Goal: Task Accomplishment & Management: Use online tool/utility

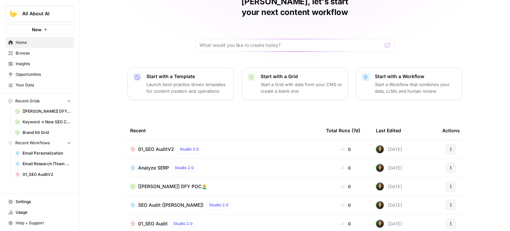
scroll to position [50, 0]
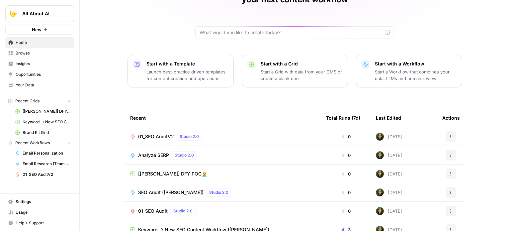
drag, startPoint x: 108, startPoint y: 41, endPoint x: 110, endPoint y: 69, distance: 28.3
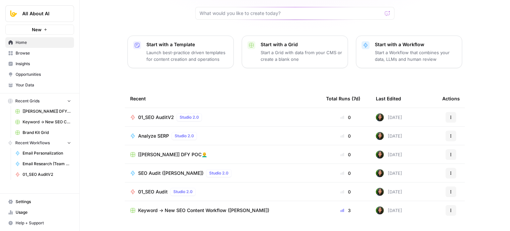
scroll to position [74, 0]
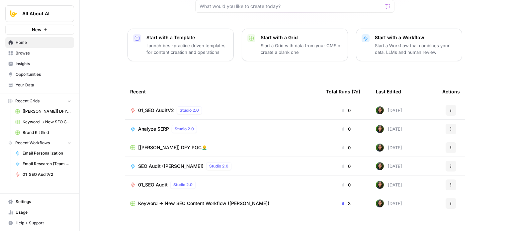
drag, startPoint x: 100, startPoint y: 90, endPoint x: 100, endPoint y: 95, distance: 4.7
drag, startPoint x: 102, startPoint y: 90, endPoint x: 100, endPoint y: 114, distance: 24.3
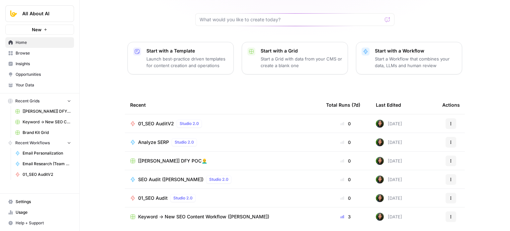
scroll to position [0, 0]
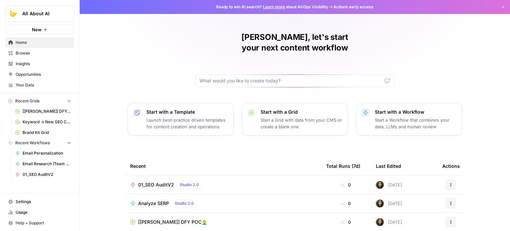
drag, startPoint x: 104, startPoint y: 141, endPoint x: 105, endPoint y: 71, distance: 69.4
click at [131, 51] on div "Jo Antonette, let's start your next content workflow Start with a Template Laun…" at bounding box center [295, 158] width 430 height 316
click at [53, 54] on span "Browse" at bounding box center [43, 53] width 55 height 6
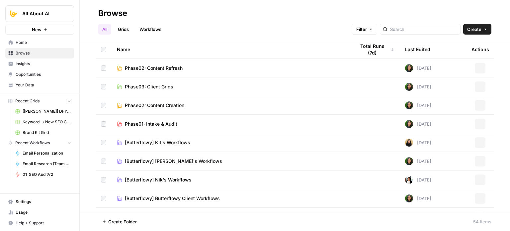
click at [475, 30] on span "Create" at bounding box center [474, 29] width 14 height 7
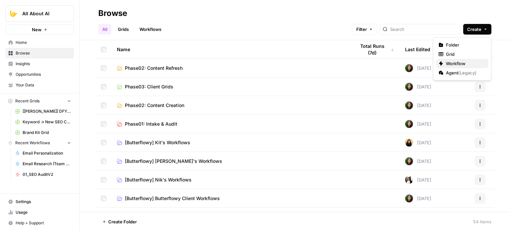
click at [461, 61] on span "Workflow" at bounding box center [464, 63] width 37 height 7
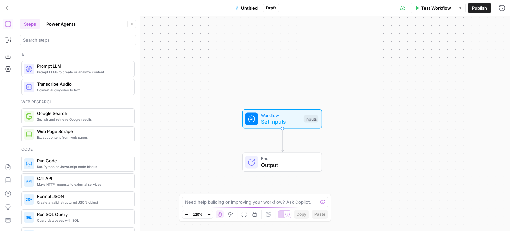
drag, startPoint x: 197, startPoint y: 73, endPoint x: 255, endPoint y: 0, distance: 93.2
click at [216, 91] on div "Workflow Set Inputs Inputs End Output" at bounding box center [263, 123] width 494 height 215
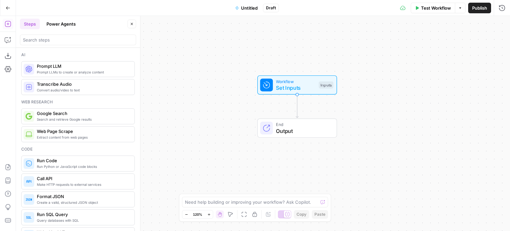
drag, startPoint x: 174, startPoint y: 55, endPoint x: 208, endPoint y: 26, distance: 45.2
click at [188, 21] on div "Workflow Set Inputs Inputs End Output" at bounding box center [263, 123] width 494 height 215
drag, startPoint x: 268, startPoint y: 36, endPoint x: 241, endPoint y: 43, distance: 28.0
click at [245, 42] on div "Workflow Set Inputs Inputs End Output" at bounding box center [263, 123] width 494 height 215
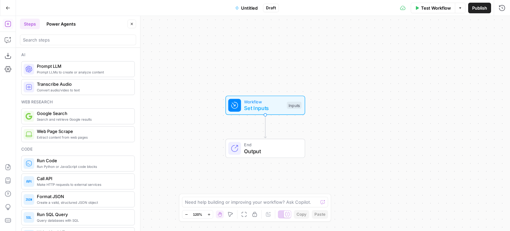
click at [178, 111] on div "Workflow Set Inputs Inputs End Output" at bounding box center [263, 123] width 494 height 215
click at [243, 9] on span "Untitled" at bounding box center [249, 8] width 17 height 7
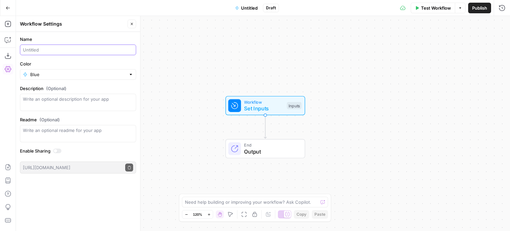
click at [77, 51] on input "Name" at bounding box center [78, 49] width 110 height 7
type input "K"
type input "Youtube to Content Strategy"
click at [97, 36] on label "Name" at bounding box center [78, 39] width 116 height 7
click at [97, 46] on input "Youtube to Content Strategy" at bounding box center [78, 49] width 110 height 7
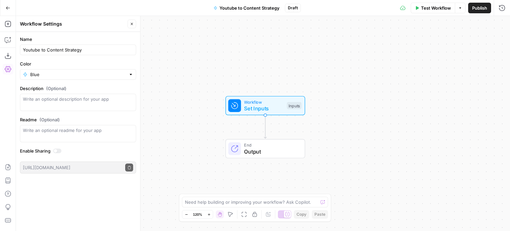
click at [192, 53] on div "Workflow Set Inputs Inputs End Output" at bounding box center [263, 123] width 494 height 215
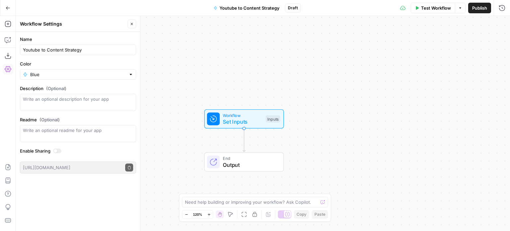
click at [135, 26] on button "Close" at bounding box center [131, 24] width 9 height 9
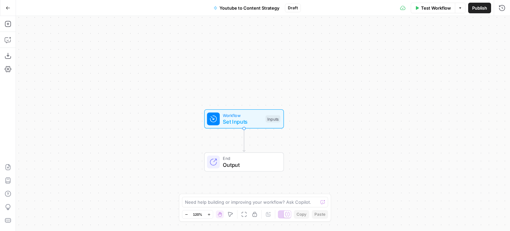
click at [218, 38] on div "Workflow Set Inputs Inputs End Output" at bounding box center [263, 123] width 494 height 215
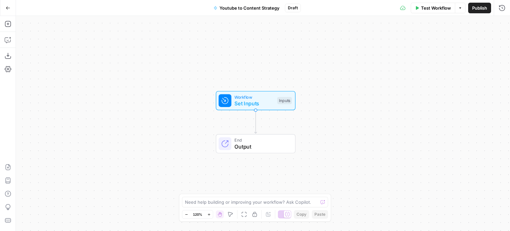
drag, startPoint x: 245, startPoint y: 41, endPoint x: 251, endPoint y: 40, distance: 5.7
click at [251, 40] on div "Workflow Set Inputs Inputs End Output" at bounding box center [263, 123] width 494 height 215
drag, startPoint x: 332, startPoint y: 72, endPoint x: 342, endPoint y: 67, distance: 10.8
click at [330, 71] on div "Workflow Set Inputs Inputs End Output" at bounding box center [263, 123] width 494 height 215
drag, startPoint x: 377, startPoint y: 67, endPoint x: 371, endPoint y: 70, distance: 7.1
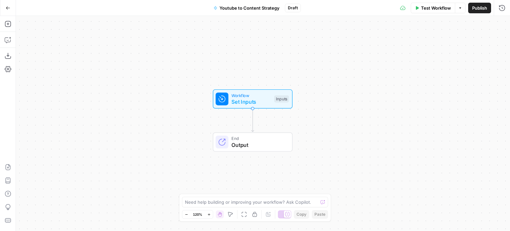
click at [372, 70] on div "Workflow Set Inputs Inputs End Output" at bounding box center [263, 123] width 494 height 215
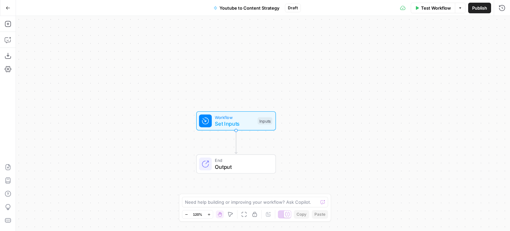
drag, startPoint x: 163, startPoint y: 50, endPoint x: 149, endPoint y: 69, distance: 23.4
click at [149, 69] on div "Workflow Set Inputs Inputs End Output" at bounding box center [263, 123] width 494 height 215
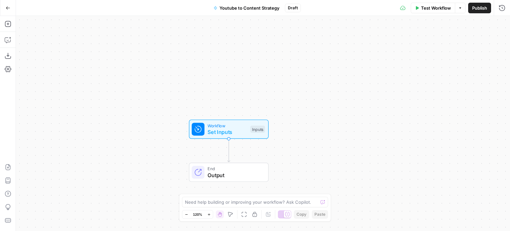
drag, startPoint x: 243, startPoint y: 45, endPoint x: 252, endPoint y: 19, distance: 27.9
click at [252, 19] on div "Workflow Set Inputs Inputs End Output" at bounding box center [263, 123] width 494 height 215
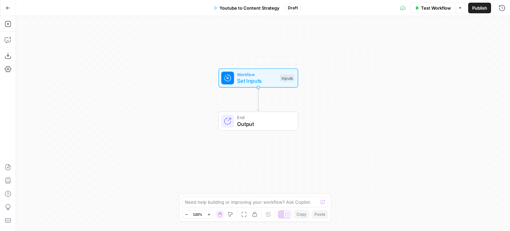
drag, startPoint x: 85, startPoint y: 59, endPoint x: 14, endPoint y: 33, distance: 74.9
click at [95, 57] on div "Workflow Set Inputs Inputs Test Step End Output" at bounding box center [263, 123] width 494 height 215
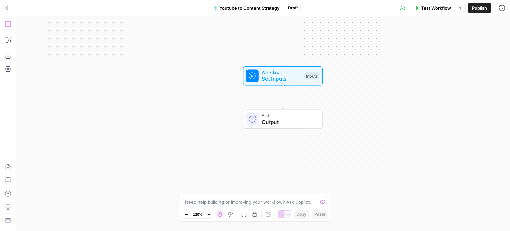
click at [9, 22] on icon "button" at bounding box center [8, 24] width 7 height 7
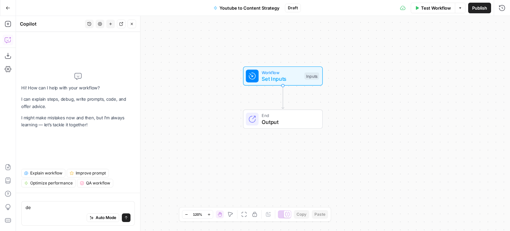
drag, startPoint x: 45, startPoint y: 203, endPoint x: 0, endPoint y: 186, distance: 48.3
click at [0, 202] on body "All About AI New Home Browse Insights Opportunities Your Data Recent Grids [Kur…" at bounding box center [255, 115] width 510 height 231
click at [42, 210] on div "Auto Mode Send" at bounding box center [78, 217] width 105 height 15
type textarea "d"
click at [7, 21] on icon "button" at bounding box center [8, 24] width 7 height 7
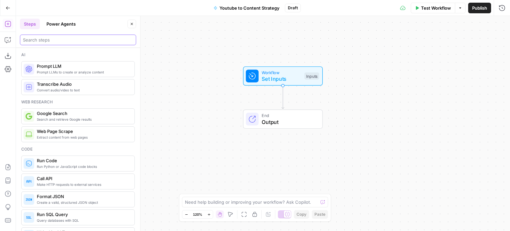
click at [61, 37] on input "search" at bounding box center [78, 40] width 110 height 7
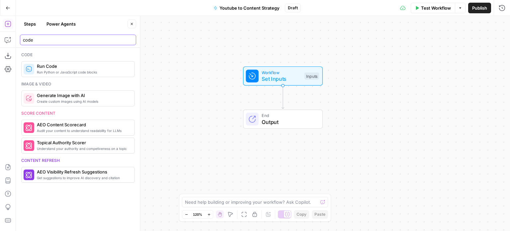
type input "code"
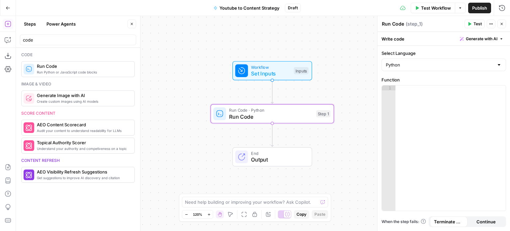
drag, startPoint x: 211, startPoint y: 37, endPoint x: 204, endPoint y: 30, distance: 9.6
click at [204, 30] on div "Workflow Set Inputs Inputs Run Code · Python Run Code Step 1 End Output" at bounding box center [263, 123] width 494 height 215
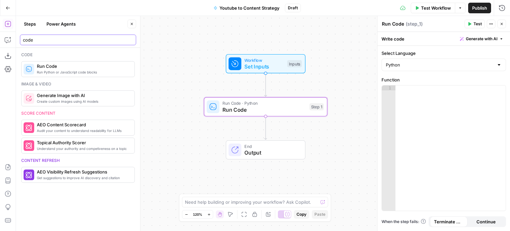
drag, startPoint x: 37, startPoint y: 40, endPoint x: 0, endPoint y: 33, distance: 37.8
click at [0, 33] on body "All About AI New Home Browse Insights Opportunities Your Data Recent Grids [Kur…" at bounding box center [255, 115] width 510 height 231
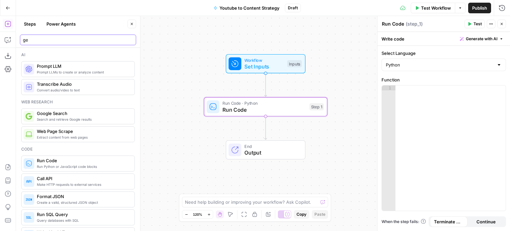
type input "get"
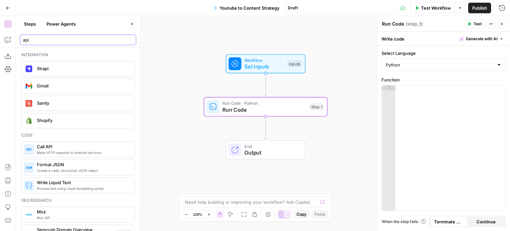
type input "api"
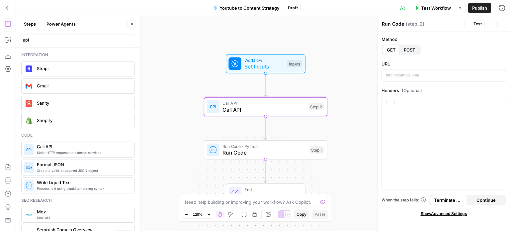
type textarea "Call API"
click at [397, 78] on p at bounding box center [444, 75] width 116 height 7
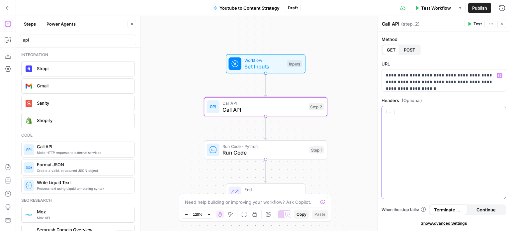
click at [413, 140] on div at bounding box center [444, 152] width 124 height 93
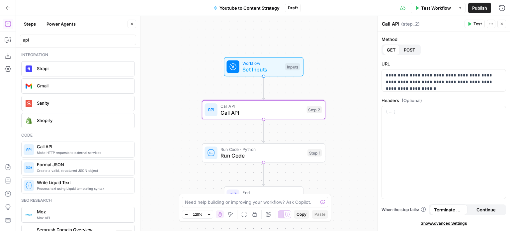
drag, startPoint x: 169, startPoint y: 58, endPoint x: 184, endPoint y: 61, distance: 15.6
click at [184, 61] on div "Workflow Set Inputs Inputs Call API Call API Step 2 Run Code · Python Run Code …" at bounding box center [263, 123] width 494 height 215
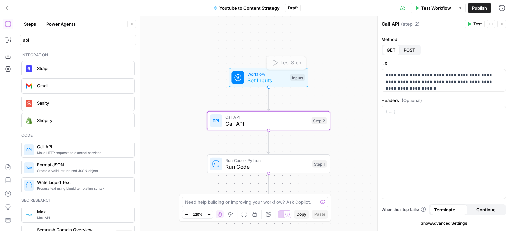
drag, startPoint x: 195, startPoint y: 56, endPoint x: 342, endPoint y: 75, distance: 148.3
click at [203, 65] on div "Workflow Set Inputs Inputs Test Step Call API Call API Step 2 Run Code · Python…" at bounding box center [263, 123] width 494 height 215
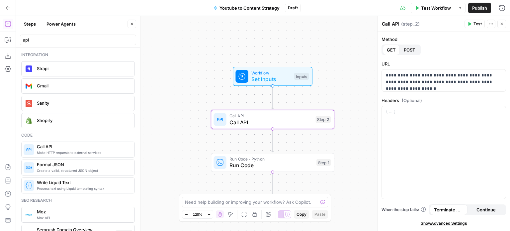
click at [426, 5] on span "Test Workflow" at bounding box center [436, 8] width 30 height 7
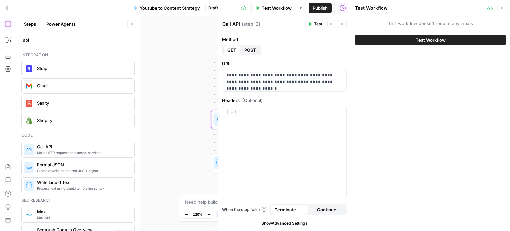
click at [501, 7] on icon "button" at bounding box center [502, 8] width 4 height 4
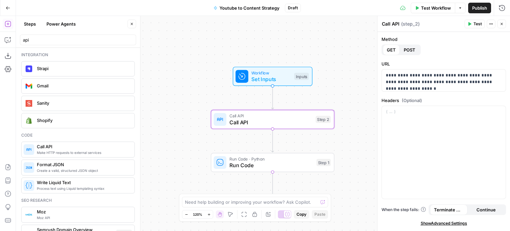
click at [288, 73] on span "Workflow" at bounding box center [271, 72] width 40 height 6
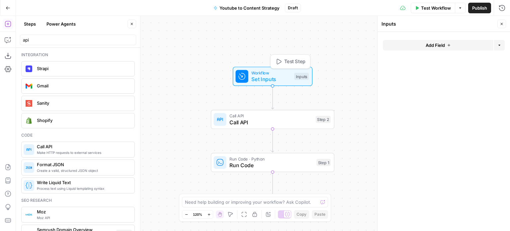
click at [424, 49] on button "Add Field" at bounding box center [438, 45] width 111 height 11
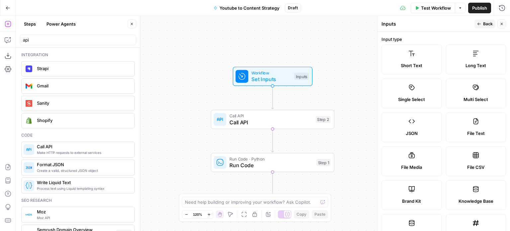
click at [420, 55] on label "Short Text" at bounding box center [411, 59] width 60 height 30
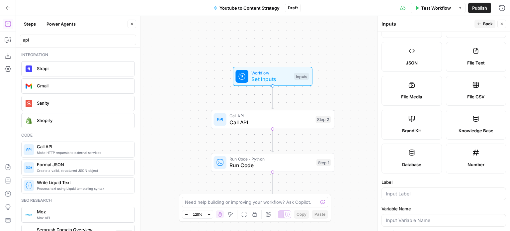
scroll to position [203, 0]
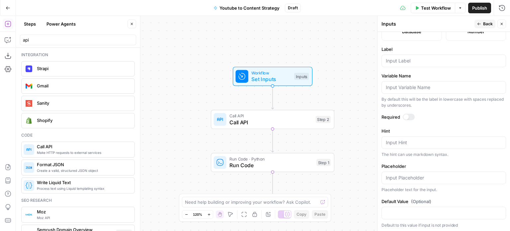
click at [398, 64] on div at bounding box center [443, 60] width 124 height 13
type input "Username"
type input "YT Username"
click at [456, 93] on div "Variable Name By default this will be the label in lowercase with spaces replac…" at bounding box center [443, 90] width 124 height 36
click at [484, 23] on span "Back" at bounding box center [488, 24] width 10 height 6
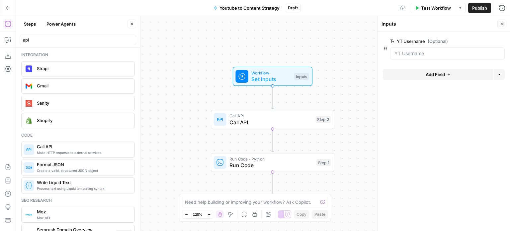
click at [417, 72] on button "Add Field" at bounding box center [438, 74] width 111 height 11
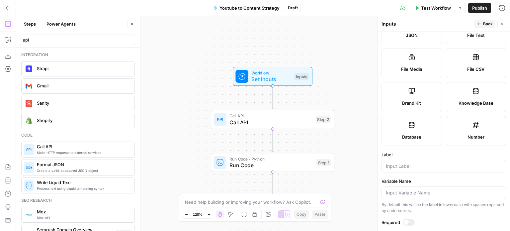
scroll to position [100, 0]
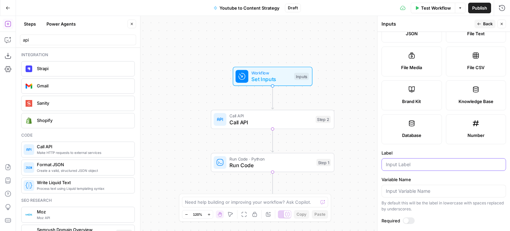
click at [399, 164] on input "Label" at bounding box center [444, 164] width 116 height 7
type input "YT Channel ID"
click at [489, 25] on span "Back" at bounding box center [488, 24] width 10 height 6
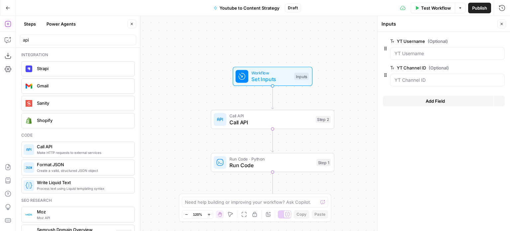
click at [503, 24] on icon "button" at bounding box center [502, 24] width 4 height 4
click at [433, 3] on button "Test Workflow" at bounding box center [433, 8] width 44 height 11
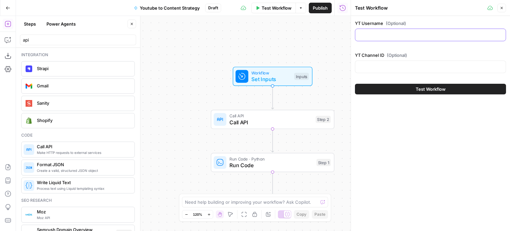
click at [389, 35] on input "YT Username (Optional)" at bounding box center [430, 35] width 142 height 7
paste input "AgencyUnfiltered"
type input "AgencyUnfiltered"
click at [404, 61] on div at bounding box center [430, 66] width 151 height 13
drag, startPoint x: 181, startPoint y: 73, endPoint x: 319, endPoint y: 71, distance: 137.8
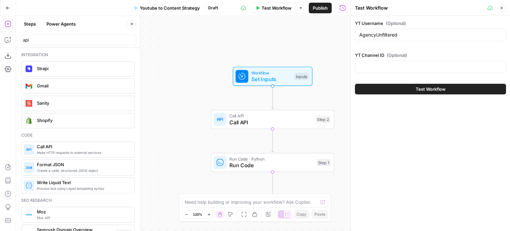
click at [180, 73] on div "Workflow Set Inputs Inputs Call API Call API Step 2 Run Code · Python Run Code …" at bounding box center [183, 123] width 335 height 215
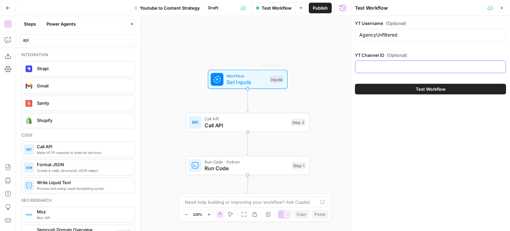
click at [422, 63] on input "YT Channel ID (Optional)" at bounding box center [430, 66] width 142 height 7
paste input "UCc4zwqiMtDWoc2UM-AXDaoQ"
type input "UCc4zwqiMtDWoc2UM-AXDaoQ"
click at [417, 119] on div "YT Username (Optional) AgencyUnfiltered YT Channel ID (Optional) UCc4zwqiMtDWoc…" at bounding box center [430, 123] width 159 height 215
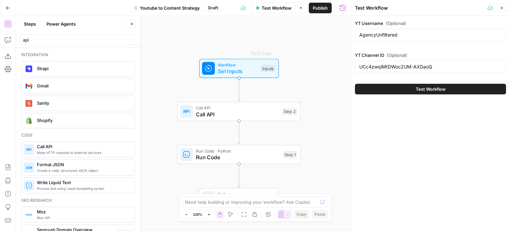
click at [265, 40] on div "Workflow Set Inputs Inputs Test Step Call API Call API Step 2 Run Code · Python…" at bounding box center [183, 123] width 335 height 215
click at [273, 113] on span "Call API" at bounding box center [236, 114] width 83 height 8
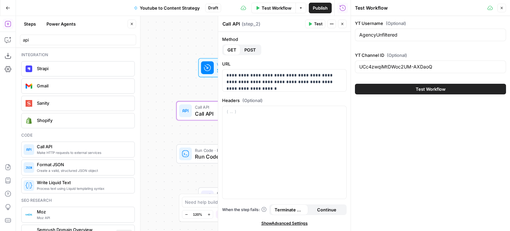
click at [502, 7] on icon "button" at bounding box center [502, 8] width 2 height 2
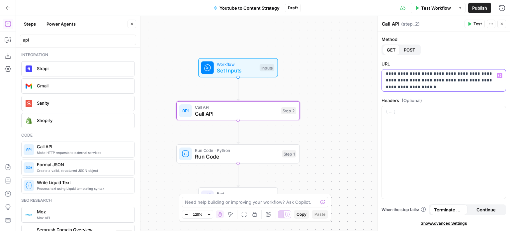
drag, startPoint x: 460, startPoint y: 75, endPoint x: 463, endPoint y: 93, distance: 17.4
drag, startPoint x: 456, startPoint y: 95, endPoint x: 450, endPoint y: 98, distance: 6.7
click at [408, 86] on p "**********" at bounding box center [441, 75] width 111 height 27
click at [433, 86] on p "**********" at bounding box center [441, 75] width 111 height 27
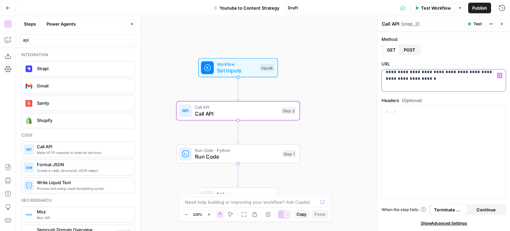
drag, startPoint x: 423, startPoint y: 85, endPoint x: 408, endPoint y: 85, distance: 15.3
click at [408, 85] on p "**********" at bounding box center [441, 75] width 111 height 27
click at [256, 51] on span "Test Step" at bounding box center [260, 52] width 21 height 7
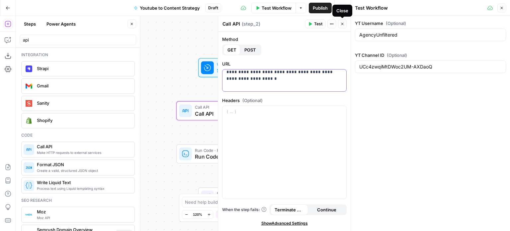
click at [272, 85] on p "**********" at bounding box center [281, 75] width 111 height 27
drag, startPoint x: 262, startPoint y: 86, endPoint x: 248, endPoint y: 87, distance: 14.3
click at [248, 87] on p "**********" at bounding box center [281, 75] width 111 height 27
drag, startPoint x: 299, startPoint y: 79, endPoint x: 236, endPoint y: 83, distance: 63.2
click at [236, 83] on p "**********" at bounding box center [281, 78] width 111 height 33
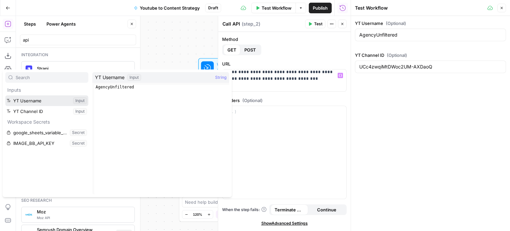
click at [42, 99] on button "Select variable YT Username" at bounding box center [46, 100] width 83 height 11
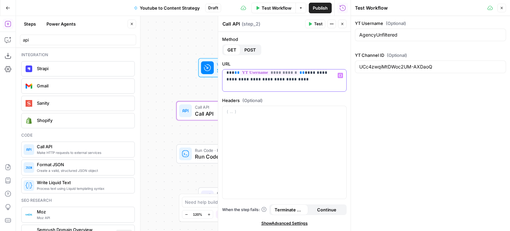
scroll to position [17, 0]
click at [308, 83] on p "**********" at bounding box center [281, 71] width 111 height 33
click at [311, 23] on icon "button" at bounding box center [310, 24] width 3 height 4
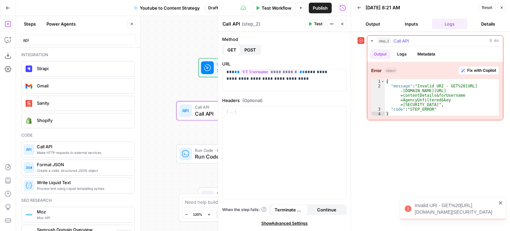
click at [470, 72] on span "Fix with Copilot" at bounding box center [481, 70] width 29 height 6
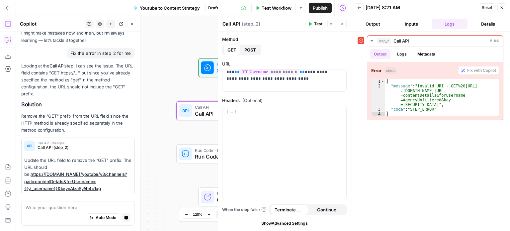
scroll to position [51, 0]
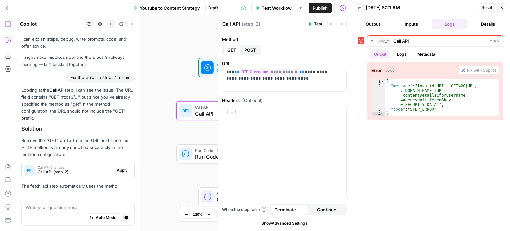
drag, startPoint x: 80, startPoint y: 131, endPoint x: 79, endPoint y: 111, distance: 20.6
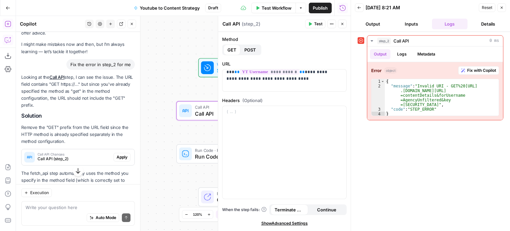
drag, startPoint x: 114, startPoint y: 87, endPoint x: 113, endPoint y: 109, distance: 21.9
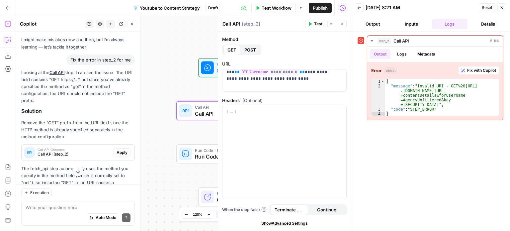
drag, startPoint x: 108, startPoint y: 96, endPoint x: 110, endPoint y: 124, distance: 28.7
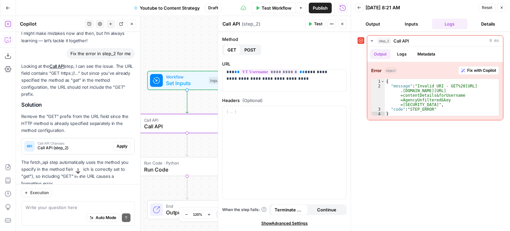
click at [117, 146] on span "Apply" at bounding box center [122, 146] width 11 height 6
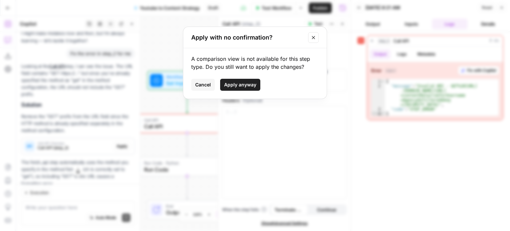
click at [248, 80] on button "Apply anyway" at bounding box center [240, 85] width 40 height 12
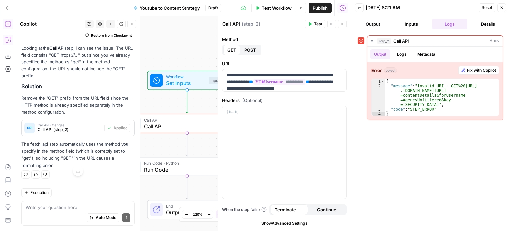
scroll to position [66, 0]
drag, startPoint x: 83, startPoint y: 95, endPoint x: 83, endPoint y: 102, distance: 6.6
click at [314, 22] on span "Test" at bounding box center [318, 24] width 8 height 6
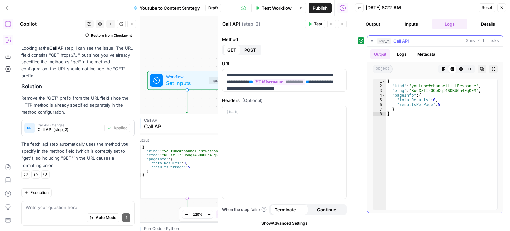
click at [444, 103] on div "{ "kind" : "youtube#channelListResponse" , "etag" : "RuuXzTIr0OoDqI4S0RU6n4FqKE…" at bounding box center [442, 149] width 112 height 140
click at [439, 110] on div "{ "kind" : "youtube#channelListResponse" , "etag" : "RuuXzTIr0OoDqI4S0RU6n4FqKE…" at bounding box center [442, 149] width 112 height 140
type textarea "*"
click at [135, 23] on button "Close" at bounding box center [131, 24] width 9 height 9
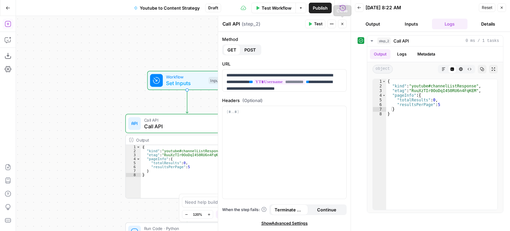
click at [340, 24] on icon "button" at bounding box center [342, 24] width 4 height 4
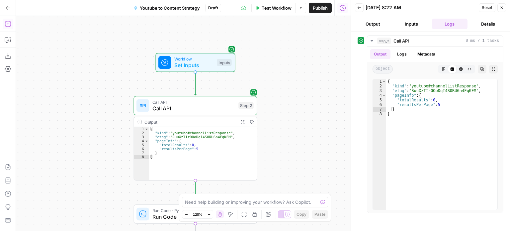
drag, startPoint x: 218, startPoint y: 44, endPoint x: 221, endPoint y: 29, distance: 15.4
click at [221, 29] on div "Workflow Set Inputs Inputs Call API Call API Step 2 Output Expand Output Copy 1…" at bounding box center [183, 123] width 335 height 215
click at [480, 67] on icon "button" at bounding box center [482, 69] width 4 height 4
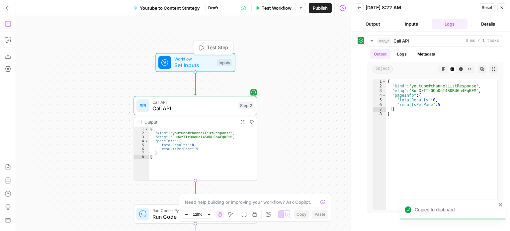
click at [183, 61] on span "Set Inputs" at bounding box center [194, 65] width 40 height 8
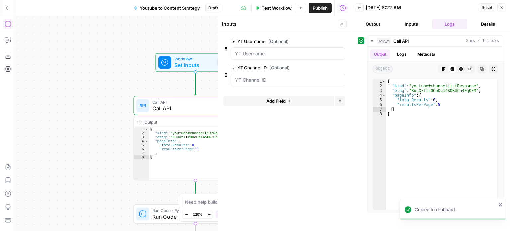
click at [175, 102] on span "Call API" at bounding box center [193, 102] width 83 height 6
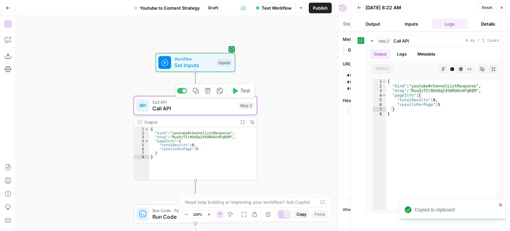
type textarea "Call API"
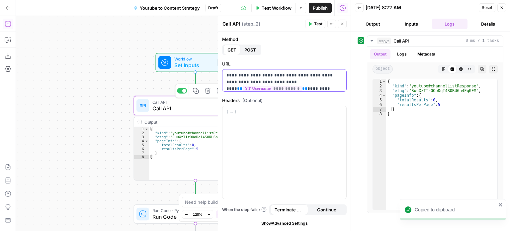
click at [231, 81] on p "**********" at bounding box center [281, 85] width 111 height 27
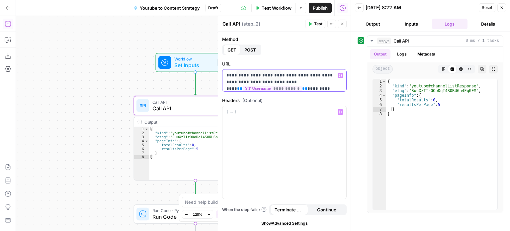
click at [315, 76] on p "**********" at bounding box center [281, 85] width 111 height 27
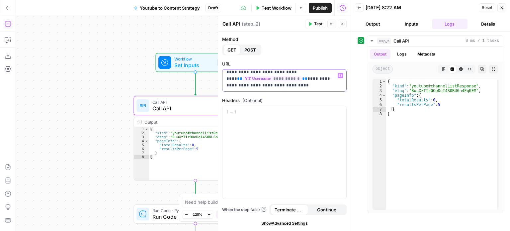
drag, startPoint x: 291, startPoint y: 87, endPoint x: 224, endPoint y: 81, distance: 67.0
click at [224, 81] on div "**********" at bounding box center [284, 80] width 124 height 22
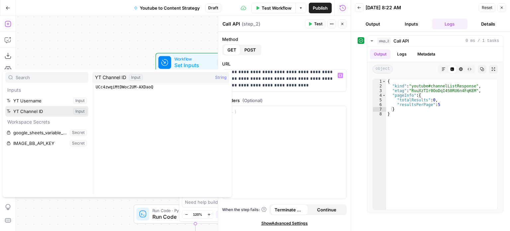
click at [45, 112] on button "Select variable YT Channel ID" at bounding box center [46, 111] width 83 height 11
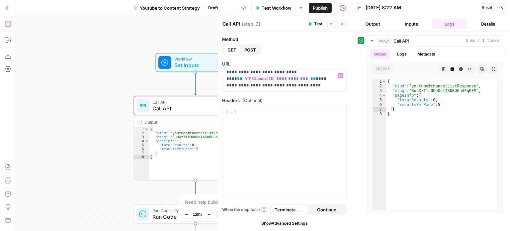
click at [314, 24] on div "Publish P" at bounding box center [319, 22] width 21 height 6
click at [287, 26] on div "Call API Call API ( step_2 )" at bounding box center [262, 23] width 81 height 7
click at [309, 25] on icon "button" at bounding box center [310, 24] width 3 height 4
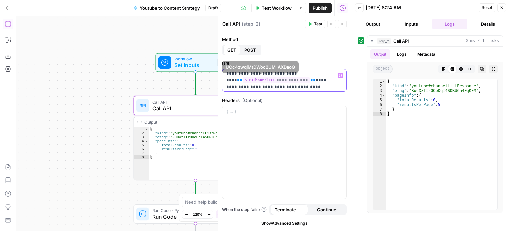
drag, startPoint x: 294, startPoint y: 79, endPoint x: 223, endPoint y: 82, distance: 70.4
click at [223, 82] on div "**********" at bounding box center [284, 80] width 124 height 22
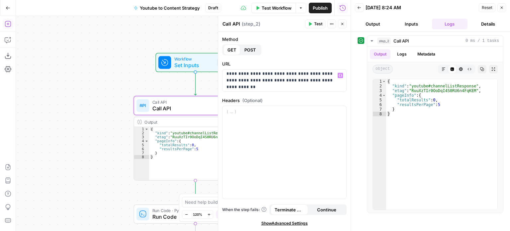
click at [312, 25] on icon "button" at bounding box center [310, 24] width 4 height 4
click at [316, 86] on p "**********" at bounding box center [281, 80] width 111 height 33
click at [483, 65] on button "Copy" at bounding box center [482, 69] width 9 height 9
click at [254, 84] on p "**********" at bounding box center [281, 80] width 111 height 33
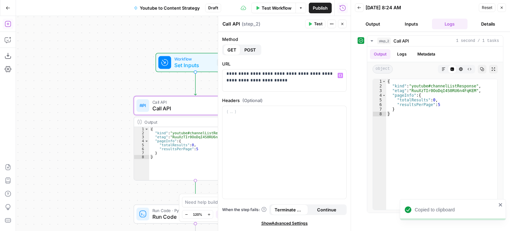
click at [311, 24] on icon "button" at bounding box center [310, 24] width 3 height 4
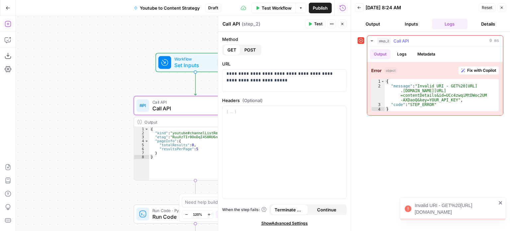
click at [471, 70] on span "Fix with Copilot" at bounding box center [481, 70] width 29 height 6
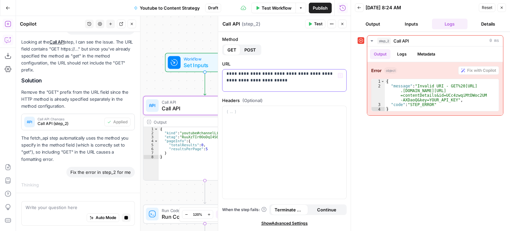
scroll to position [17, 0]
drag, startPoint x: 297, startPoint y: 87, endPoint x: 257, endPoint y: 78, distance: 41.1
click at [257, 78] on p "**********" at bounding box center [281, 71] width 111 height 33
click at [309, 25] on icon "button" at bounding box center [310, 24] width 3 height 4
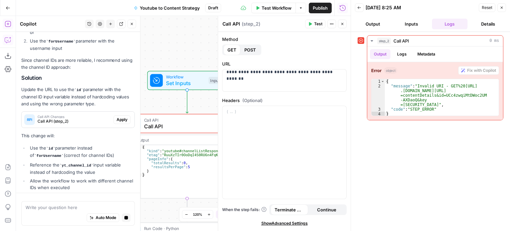
drag, startPoint x: 90, startPoint y: 155, endPoint x: 92, endPoint y: 143, distance: 11.5
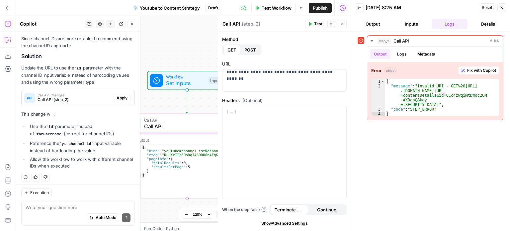
click at [118, 96] on span "Apply" at bounding box center [122, 98] width 11 height 6
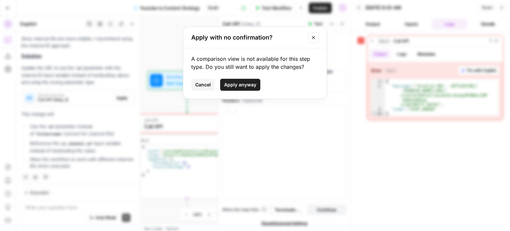
click at [225, 85] on span "Apply anyway" at bounding box center [240, 84] width 32 height 7
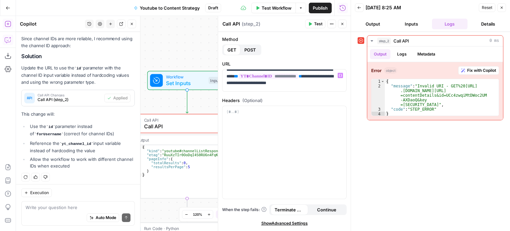
scroll to position [0, 0]
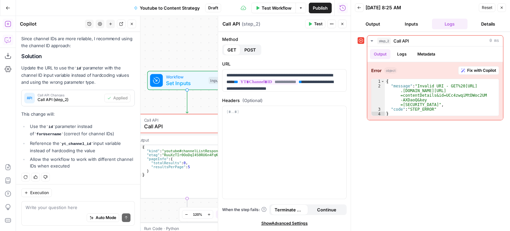
click at [316, 21] on span "Test" at bounding box center [318, 24] width 8 height 6
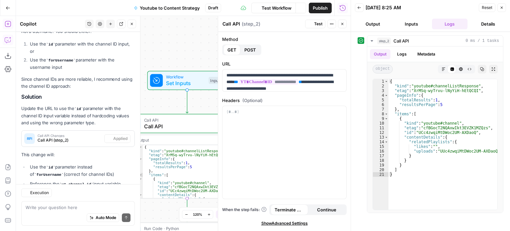
scroll to position [323, 0]
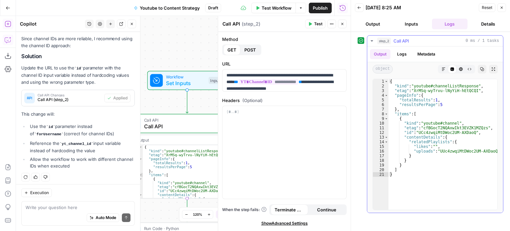
click at [480, 68] on icon "button" at bounding box center [482, 69] width 4 height 4
click at [130, 27] on button "Close" at bounding box center [131, 24] width 9 height 9
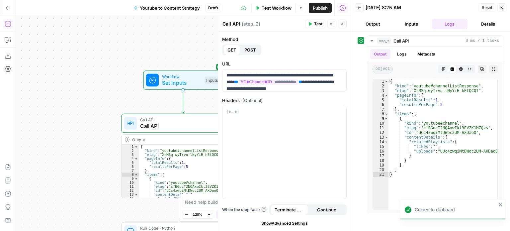
drag, startPoint x: 100, startPoint y: 94, endPoint x: 74, endPoint y: 45, distance: 54.7
click at [74, 46] on div "Workflow Set Inputs Inputs Call API Call API Step 2 Output Expand Output Copy 1…" at bounding box center [183, 123] width 335 height 215
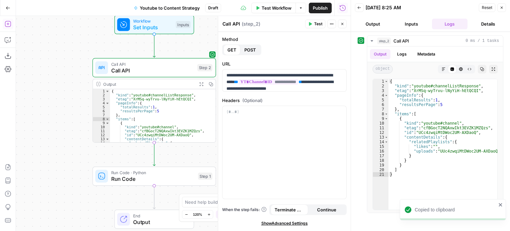
drag, startPoint x: 58, startPoint y: 109, endPoint x: 45, endPoint y: 79, distance: 32.4
click at [46, 77] on div "Workflow Set Inputs Inputs Call API Call API Step 2 Output Expand Output Copy 1…" at bounding box center [183, 123] width 335 height 215
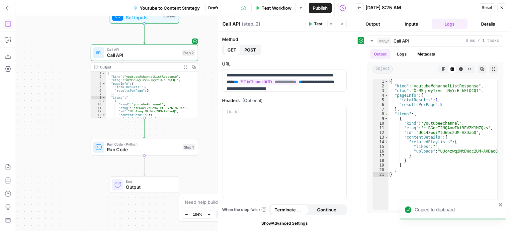
drag, startPoint x: 71, startPoint y: 139, endPoint x: 32, endPoint y: 92, distance: 61.1
click at [73, 139] on div "Workflow Set Inputs Inputs Call API Call API Step 2 Output Expand Output Copy 1…" at bounding box center [183, 123] width 335 height 215
click at [9, 24] on icon "button" at bounding box center [8, 24] width 6 height 6
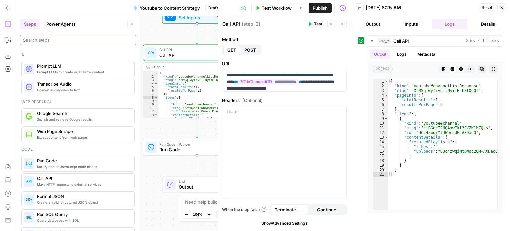
click at [68, 38] on input "search" at bounding box center [78, 40] width 110 height 7
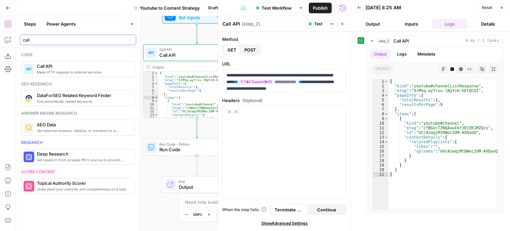
type input "call"
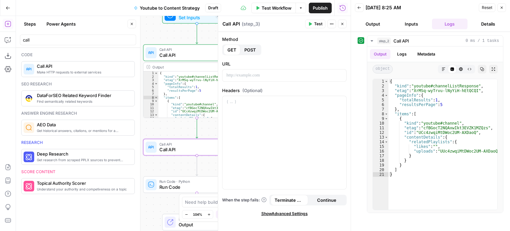
click at [502, 5] on button "Close" at bounding box center [501, 7] width 9 height 9
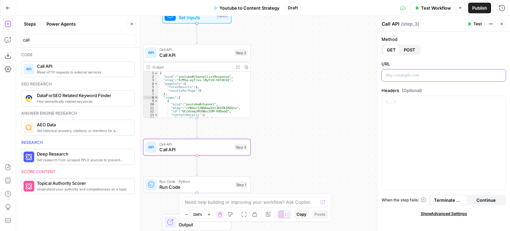
click at [422, 71] on div at bounding box center [444, 75] width 124 height 12
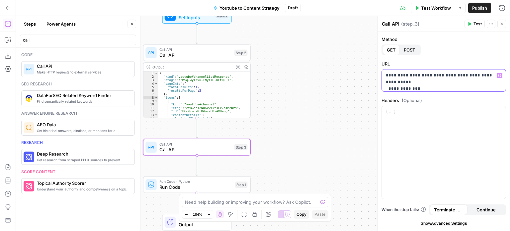
drag, startPoint x: 385, startPoint y: 83, endPoint x: 382, endPoint y: 68, distance: 15.4
click at [382, 68] on div "**********" at bounding box center [443, 75] width 124 height 31
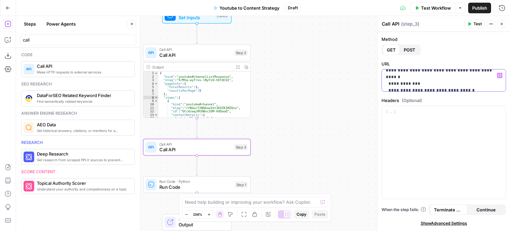
scroll to position [8, 0]
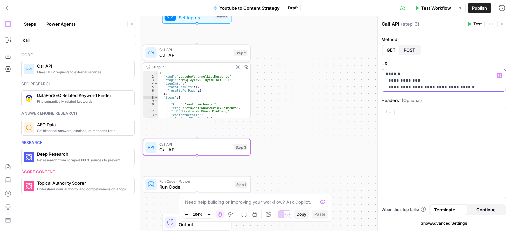
drag, startPoint x: 481, startPoint y: 80, endPoint x: 412, endPoint y: 79, distance: 68.7
click at [412, 79] on p "**********" at bounding box center [441, 84] width 111 height 40
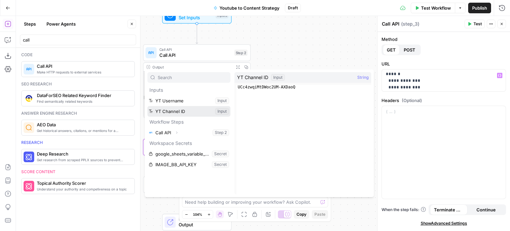
click at [185, 111] on button "Select variable YT Channel ID" at bounding box center [188, 111] width 83 height 11
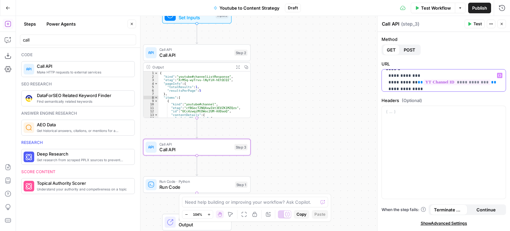
scroll to position [23, 0]
drag, startPoint x: 437, startPoint y: 80, endPoint x: 401, endPoint y: 80, distance: 36.2
click at [401, 80] on p "**********" at bounding box center [441, 69] width 111 height 40
click at [453, 79] on p "**********" at bounding box center [441, 69] width 111 height 40
drag, startPoint x: 425, startPoint y: 80, endPoint x: 401, endPoint y: 81, distance: 23.9
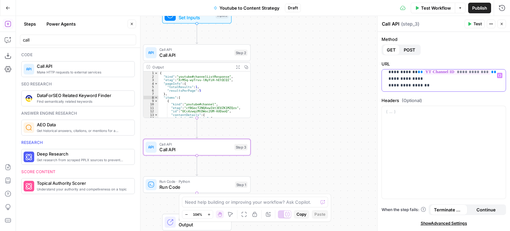
click at [401, 81] on p "**********" at bounding box center [441, 69] width 111 height 40
click at [452, 77] on p "**********" at bounding box center [441, 69] width 111 height 40
drag, startPoint x: 443, startPoint y: 78, endPoint x: 401, endPoint y: 79, distance: 42.5
click at [401, 79] on p "**********" at bounding box center [441, 69] width 111 height 40
click at [436, 79] on p "**********" at bounding box center [441, 69] width 111 height 40
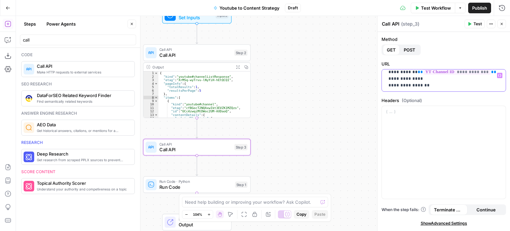
drag, startPoint x: 425, startPoint y: 79, endPoint x: 401, endPoint y: 79, distance: 23.2
click at [401, 79] on p "**********" at bounding box center [441, 69] width 111 height 40
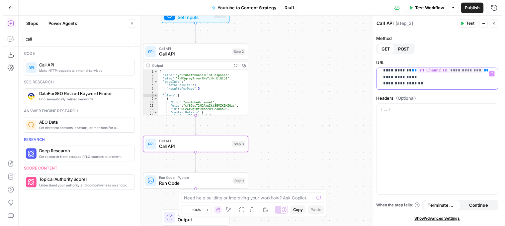
scroll to position [25, 0]
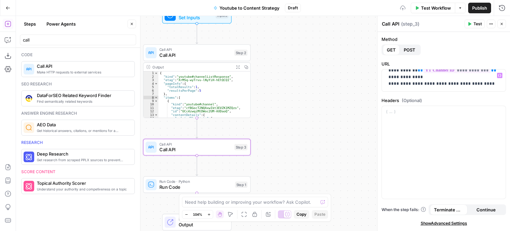
click at [474, 27] on button "Test" at bounding box center [474, 24] width 20 height 9
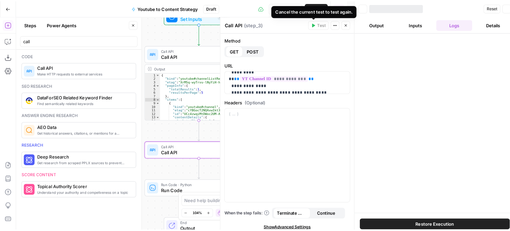
scroll to position [25, 0]
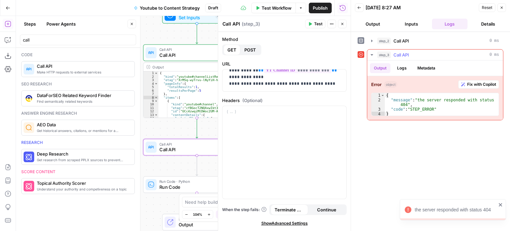
click at [472, 83] on span "Fix with Copilot" at bounding box center [481, 84] width 29 height 6
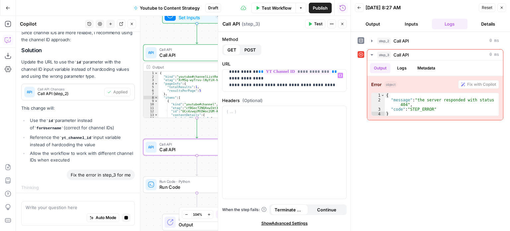
scroll to position [3, 0]
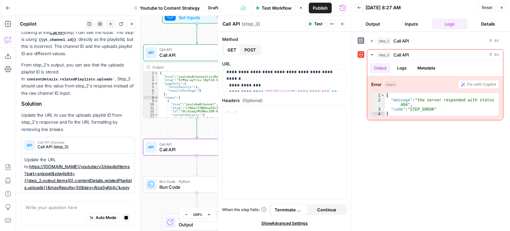
drag, startPoint x: 86, startPoint y: 96, endPoint x: 90, endPoint y: 69, distance: 26.8
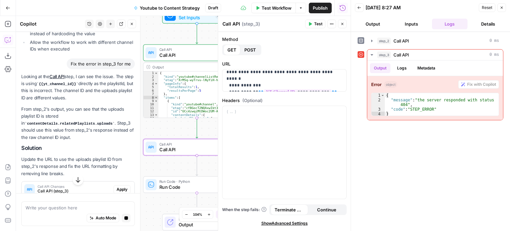
drag, startPoint x: 93, startPoint y: 119, endPoint x: 93, endPoint y: 114, distance: 5.0
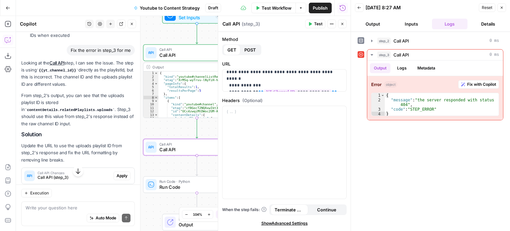
drag, startPoint x: 109, startPoint y: 105, endPoint x: 111, endPoint y: 118, distance: 13.4
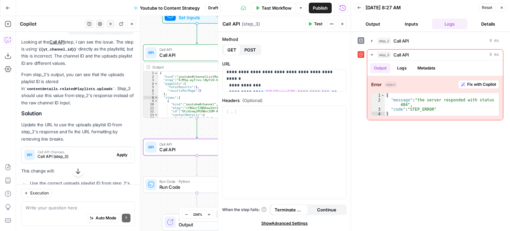
drag, startPoint x: 108, startPoint y: 119, endPoint x: 110, endPoint y: 135, distance: 16.4
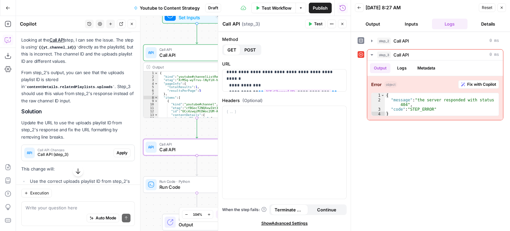
scroll to position [482, 0]
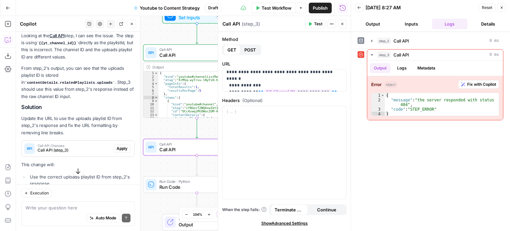
drag, startPoint x: 112, startPoint y: 125, endPoint x: 121, endPoint y: 142, distance: 19.0
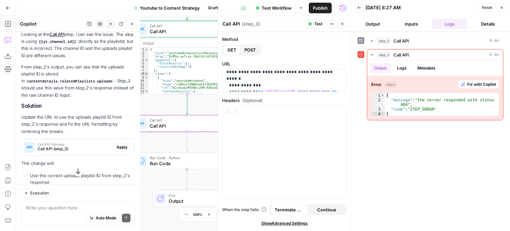
click at [121, 144] on span "Apply" at bounding box center [122, 147] width 11 height 6
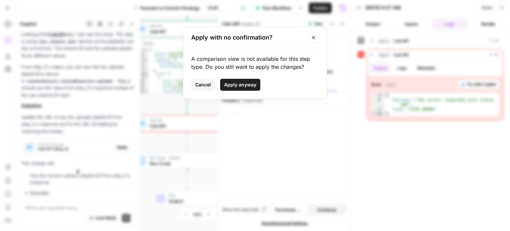
click at [229, 82] on span "Apply anyway" at bounding box center [240, 84] width 32 height 7
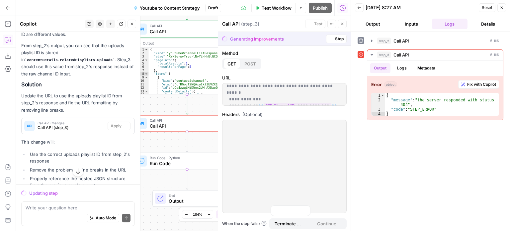
scroll to position [460, 0]
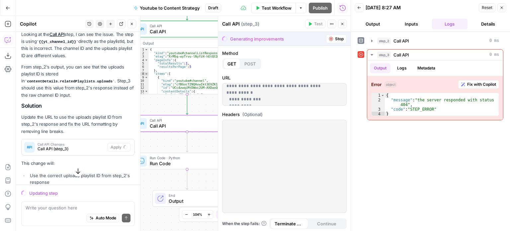
click at [59, 146] on span "Call API (step_3)" at bounding box center [71, 149] width 67 height 6
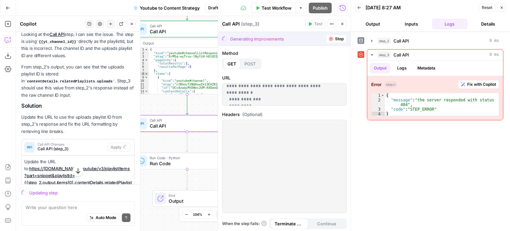
click at [67, 142] on span "Call API Changes" at bounding box center [71, 143] width 67 height 3
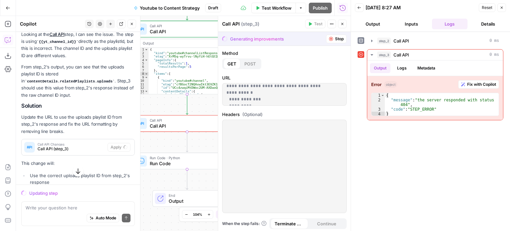
scroll to position [468, 0]
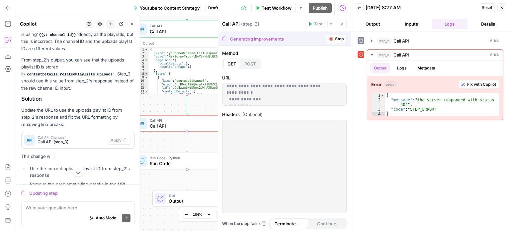
drag, startPoint x: 103, startPoint y: 77, endPoint x: 112, endPoint y: 97, distance: 21.7
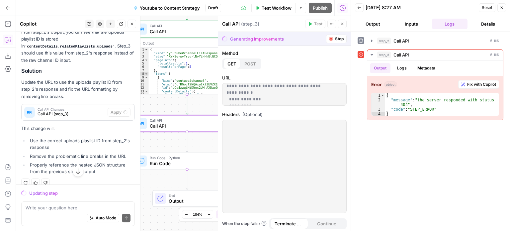
scroll to position [501, 0]
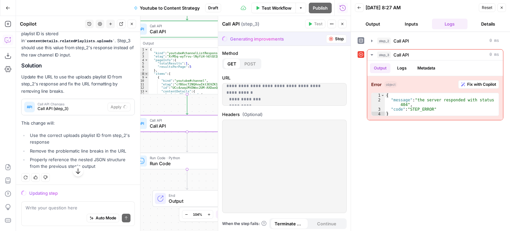
drag, startPoint x: 82, startPoint y: 86, endPoint x: 82, endPoint y: 105, distance: 19.6
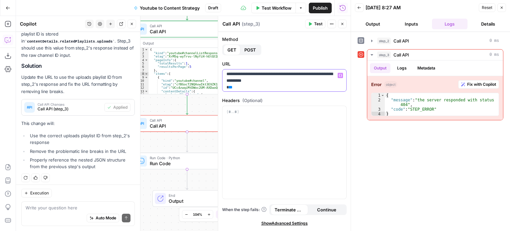
scroll to position [0, 0]
click at [316, 25] on span "Test" at bounding box center [318, 24] width 8 height 6
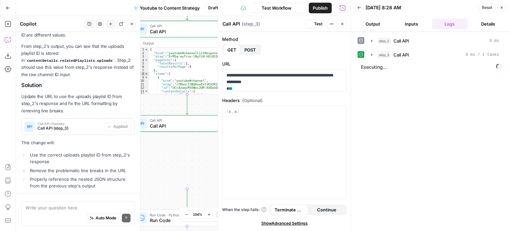
scroll to position [532, 0]
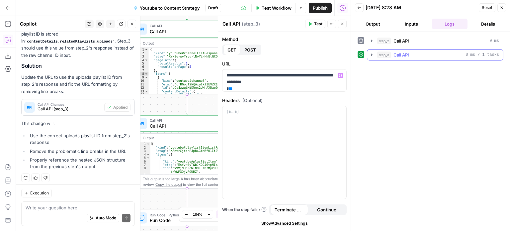
click at [394, 59] on button "step_3 Call API 0 ms / 1 tasks" at bounding box center [435, 54] width 136 height 11
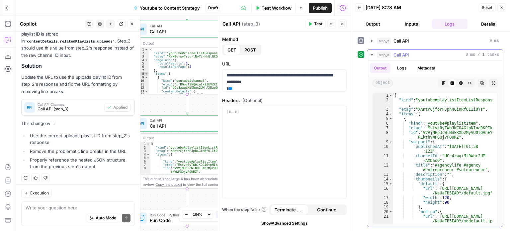
scroll to position [0, 0]
click at [478, 80] on button "Copy" at bounding box center [482, 83] width 9 height 9
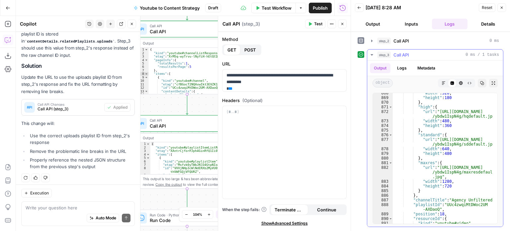
scroll to position [4631, 0]
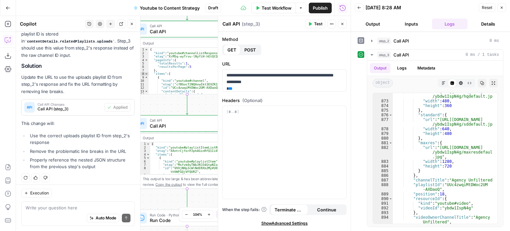
click at [133, 24] on icon "button" at bounding box center [132, 24] width 4 height 4
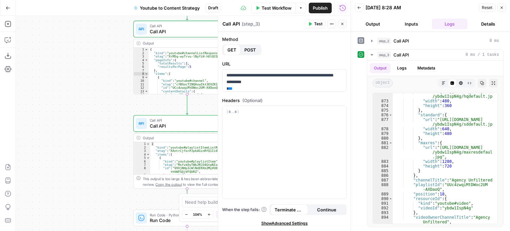
drag, startPoint x: 105, startPoint y: 102, endPoint x: 67, endPoint y: 63, distance: 53.3
click at [65, 65] on div "Workflow Set Inputs Inputs Call API Call API Step 2 Output Expand Output Copy 1…" at bounding box center [183, 123] width 335 height 215
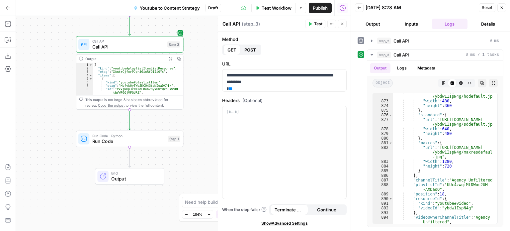
drag, startPoint x: 62, startPoint y: 91, endPoint x: 57, endPoint y: 48, distance: 42.8
click at [57, 46] on div "Workflow Set Inputs Inputs Call API Call API Step 2 Output Expand Output Copy 1…" at bounding box center [183, 123] width 335 height 215
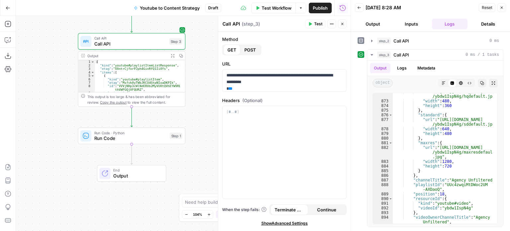
drag, startPoint x: 51, startPoint y: 96, endPoint x: 46, endPoint y: 137, distance: 41.1
click at [46, 137] on div "Workflow Set Inputs Inputs Call API Call API Step 2 Output Expand Output Copy 1…" at bounding box center [183, 123] width 335 height 215
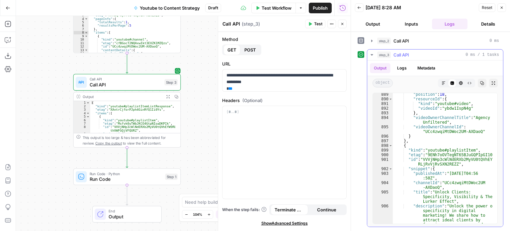
scroll to position [4739, 0]
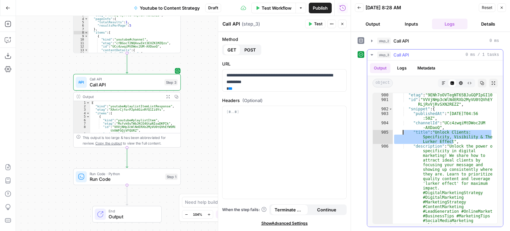
drag, startPoint x: 457, startPoint y: 140, endPoint x: 402, endPoint y: 133, distance: 56.3
click at [402, 133] on div ""etag" : "9ENh7oOVTegNT65BJuGQPIpGI10" , "id" : "VVVjNHp3cWlNdERXb2MyVU0tQVhEYW…" at bounding box center [443, 205] width 100 height 224
click at [442, 137] on div ""etag" : "9ENh7oOVTegNT65BJuGQPIpGI10" , "id" : "VVVjNHp3cWlNdERXb2MyVU0tQVhEYW…" at bounding box center [443, 158] width 100 height 130
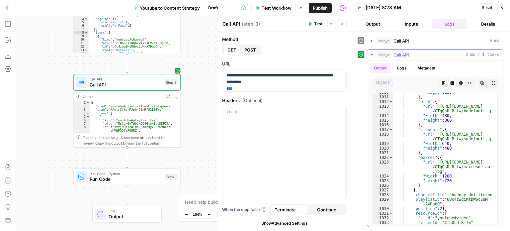
scroll to position [5729, 0]
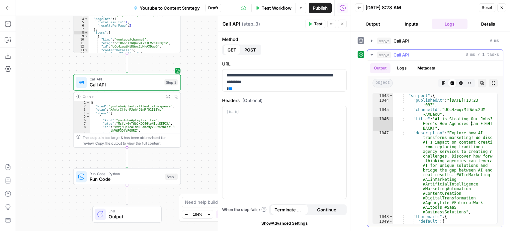
click at [470, 122] on div ""id" : "VVVjNHp3cWlNdERXb2MyVU0tQVhEYW9 RLnRRYVl0YW15VVBR" , "snippet" : { "pub…" at bounding box center [443, 158] width 100 height 149
type textarea "**********"
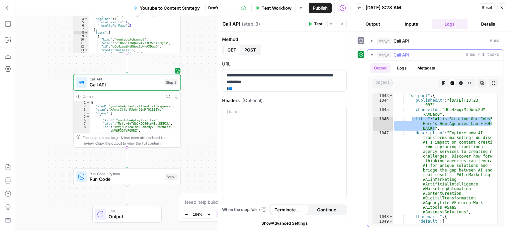
drag, startPoint x: 450, startPoint y: 128, endPoint x: 412, endPoint y: 118, distance: 39.6
click at [412, 118] on div ""id" : "VVVjNHp3cWlNdERXb2MyVU0tQVhEYW9 RLnRRYVl0YW15VVBR" , "snippet" : { "pub…" at bounding box center [443, 158] width 100 height 149
click at [451, 127] on div ""id" : "VVVjNHp3cWlNdERXb2MyVU0tQVhEYW9 RLnRRYVl0YW15VVBR" , "snippet" : { "pub…" at bounding box center [443, 158] width 100 height 130
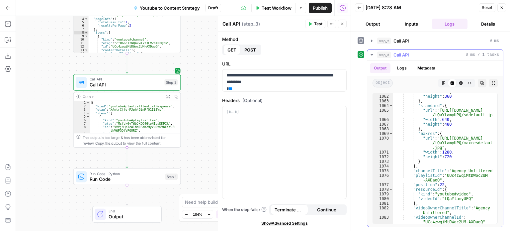
scroll to position [5899, 0]
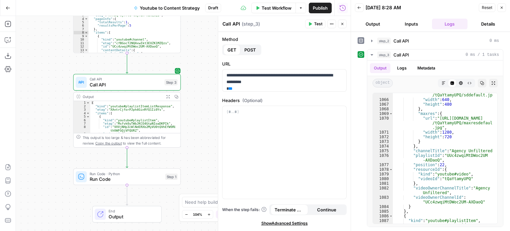
click at [498, 9] on button "Close" at bounding box center [501, 7] width 9 height 9
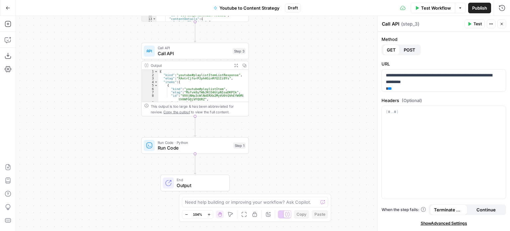
drag, startPoint x: 332, startPoint y: 66, endPoint x: 336, endPoint y: 64, distance: 3.9
click at [336, 64] on div "Workflow Set Inputs Inputs Call API Call API Step 2 Output Expand Output Copy 1…" at bounding box center [263, 123] width 494 height 215
click at [192, 151] on div "Run Code · Python Run Code Step 1 Copy step Delete step Add Note Test" at bounding box center [195, 145] width 108 height 17
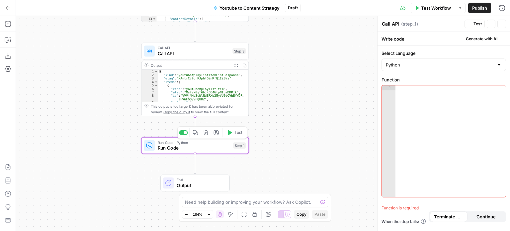
type textarea "Run Code"
click at [472, 38] on span "Generate with AI" at bounding box center [482, 39] width 32 height 6
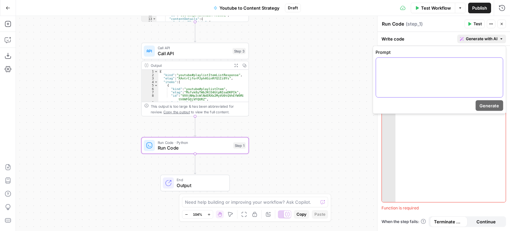
click at [454, 85] on div at bounding box center [439, 78] width 127 height 40
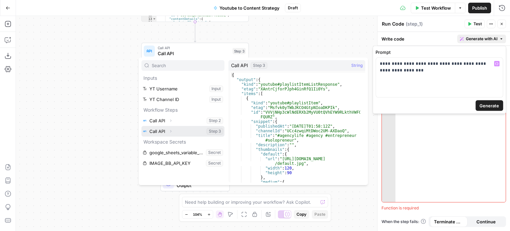
click at [173, 131] on span "Expand" at bounding box center [172, 131] width 0 height 0
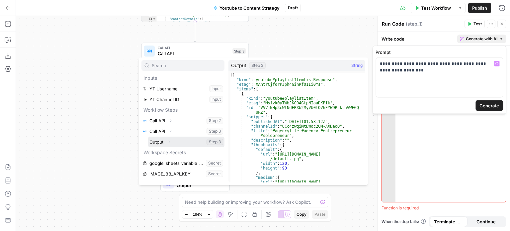
click at [164, 139] on button "Select variable Output" at bounding box center [186, 141] width 76 height 11
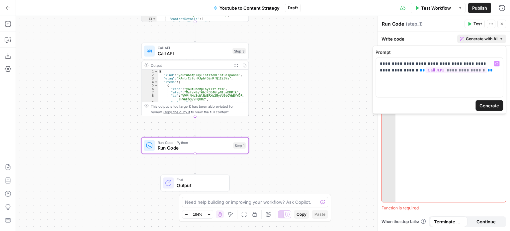
click at [487, 107] on span "Generate" at bounding box center [489, 105] width 20 height 7
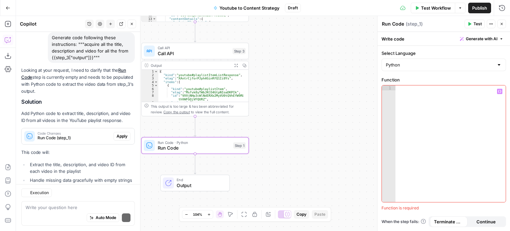
scroll to position [727, 0]
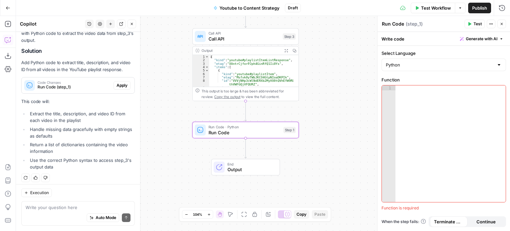
click at [119, 82] on span "Apply" at bounding box center [122, 85] width 11 height 6
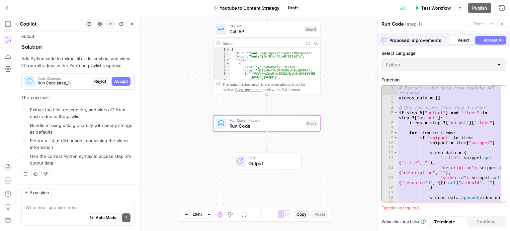
scroll to position [695, 0]
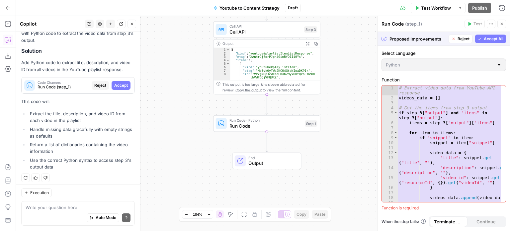
click at [487, 38] on span "Accept All" at bounding box center [494, 39] width 20 height 6
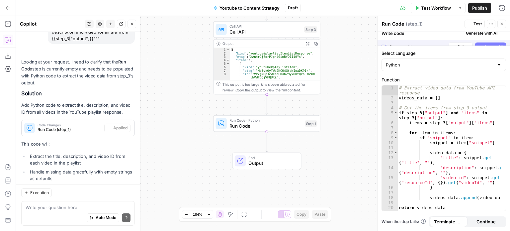
scroll to position [737, 0]
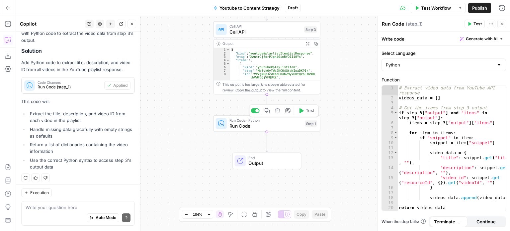
click at [309, 108] on span "Test" at bounding box center [310, 111] width 8 height 6
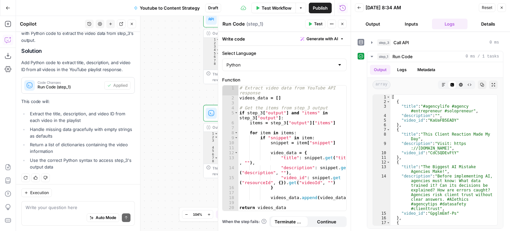
drag, startPoint x: 191, startPoint y: 55, endPoint x: 154, endPoint y: 40, distance: 40.1
click at [170, 38] on div "Workflow Set Inputs Inputs Call API Call API Step 2 Output Expand Output Copy 1…" at bounding box center [183, 123] width 335 height 215
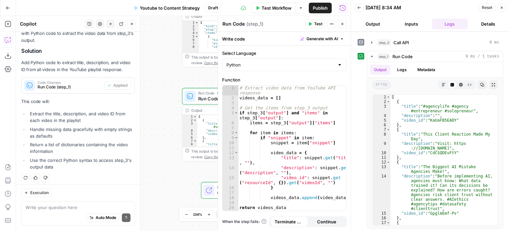
click at [126, 25] on div "History Settings New chat Detach Close" at bounding box center [110, 24] width 51 height 9
click at [129, 26] on button "Close" at bounding box center [131, 24] width 9 height 9
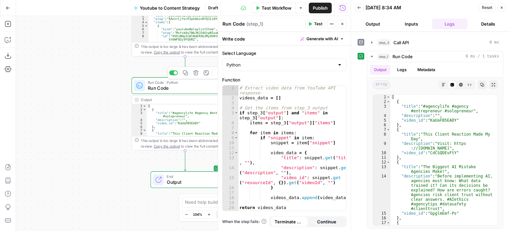
drag, startPoint x: 112, startPoint y: 73, endPoint x: 329, endPoint y: 42, distance: 219.9
click at [107, 71] on div "Workflow Set Inputs Inputs Call API Call API Step 2 Output Expand Output Copy 1…" at bounding box center [183, 123] width 335 height 215
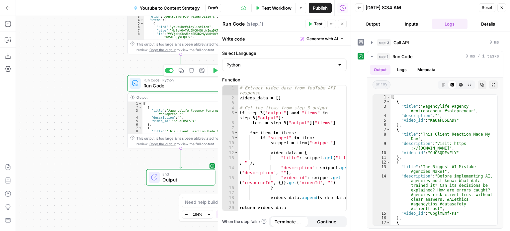
click at [343, 22] on icon "button" at bounding box center [342, 24] width 4 height 4
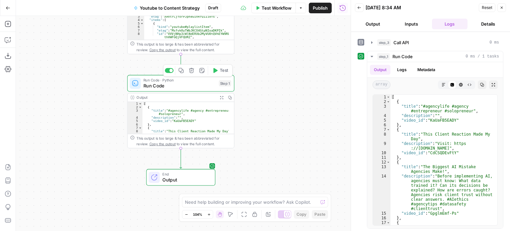
drag, startPoint x: 322, startPoint y: 78, endPoint x: 338, endPoint y: 75, distance: 16.5
click at [320, 75] on div "Workflow Set Inputs Inputs Call API Call API Step 2 Output Expand Output Copy 1…" at bounding box center [183, 123] width 335 height 215
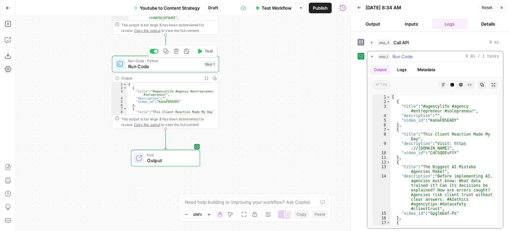
click at [480, 83] on icon "button" at bounding box center [482, 85] width 4 height 4
drag, startPoint x: 295, startPoint y: 68, endPoint x: 312, endPoint y: 87, distance: 25.4
click at [312, 87] on div "Workflow Set Inputs Inputs Call API Call API Step 2 Output Expand Output Copy 1…" at bounding box center [183, 123] width 335 height 215
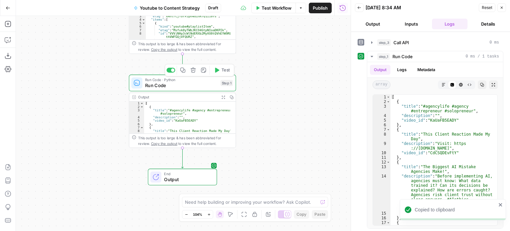
drag, startPoint x: 92, startPoint y: 84, endPoint x: 36, endPoint y: 48, distance: 66.6
click at [96, 77] on div "Workflow Set Inputs Inputs Call API Call API Step 2 Output Expand Output Copy 1…" at bounding box center [183, 123] width 335 height 215
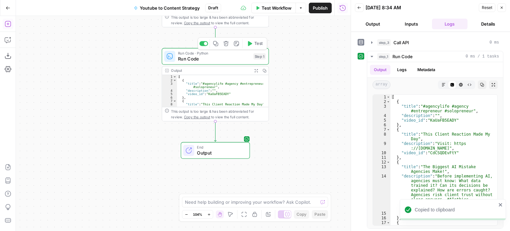
click at [8, 26] on icon "button" at bounding box center [8, 24] width 7 height 7
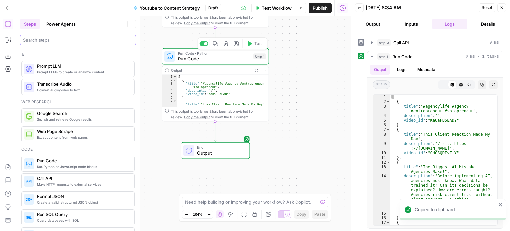
click at [69, 40] on input "search" at bounding box center [78, 40] width 110 height 7
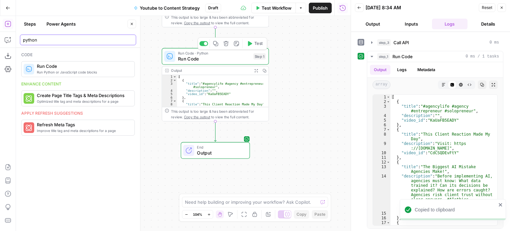
type input "python"
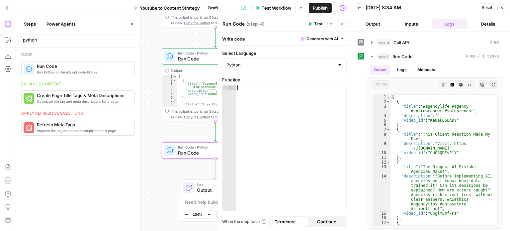
click at [276, 118] on div at bounding box center [291, 152] width 111 height 135
paste textarea "**********"
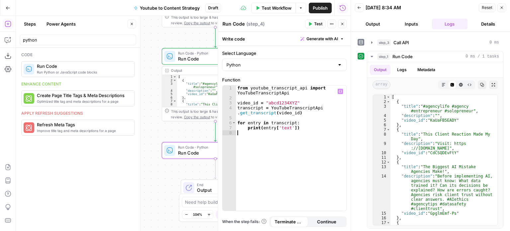
click at [285, 122] on div "from youtube_transcript_api import YouTubeTranscriptApi video_id = "abcd1234XYZ…" at bounding box center [291, 155] width 111 height 140
click at [131, 26] on icon "button" at bounding box center [132, 24] width 4 height 4
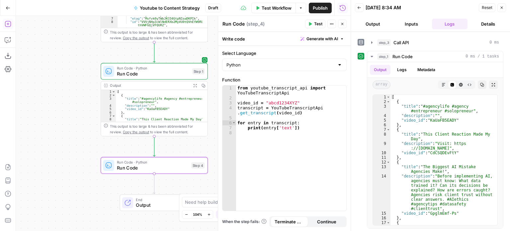
drag, startPoint x: 97, startPoint y: 82, endPoint x: 73, endPoint y: 83, distance: 23.3
click at [73, 83] on div "Workflow Set Inputs Inputs Call API Call API Step 2 Output Expand Output Copy 1…" at bounding box center [183, 123] width 335 height 215
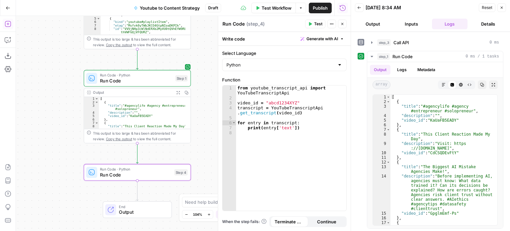
drag, startPoint x: 54, startPoint y: 93, endPoint x: 69, endPoint y: 95, distance: 14.7
click at [48, 94] on div "Workflow Set Inputs Inputs Call API Call API Step 2 Output Expand Output Copy 1…" at bounding box center [183, 123] width 335 height 215
type textarea "**********"
drag, startPoint x: 292, startPoint y: 101, endPoint x: 267, endPoint y: 105, distance: 25.4
click at [267, 105] on div "from youtube_transcript_api import YouTubeTranscriptApi video_id = "abcd1234XYZ…" at bounding box center [291, 155] width 111 height 140
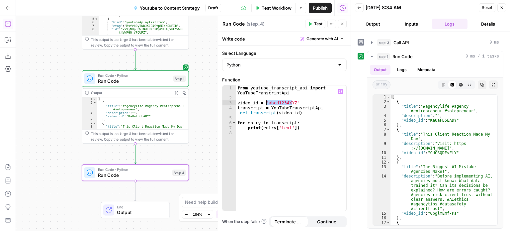
type textarea "**********"
drag, startPoint x: 146, startPoint y: 115, endPoint x: 127, endPoint y: 116, distance: 19.6
click at [127, 116] on div "[ { "title" : "#agencylife #agency #entrepreneur #solopreneur" , "description" …" at bounding box center [140, 118] width 86 height 42
click at [289, 103] on div "from youtube_transcript_api import YouTubeTranscriptApi video_id = "abcd1234XYZ…" at bounding box center [291, 147] width 110 height 125
drag, startPoint x: 291, startPoint y: 103, endPoint x: 265, endPoint y: 101, distance: 26.3
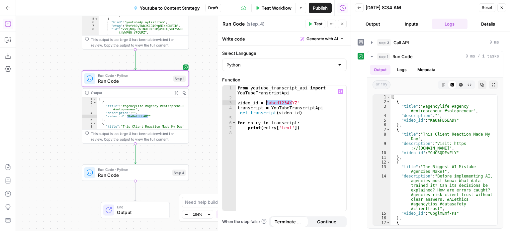
click at [265, 101] on div "from youtube_transcript_api import YouTubeTranscriptApi video_id = "abcd1234XYZ…" at bounding box center [291, 155] width 111 height 140
paste textarea "*"
click at [315, 24] on span "Test" at bounding box center [318, 24] width 8 height 6
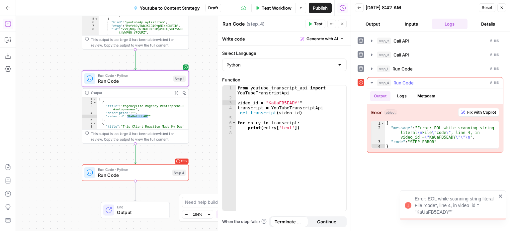
click at [480, 109] on span "Fix with Copilot" at bounding box center [481, 112] width 29 height 6
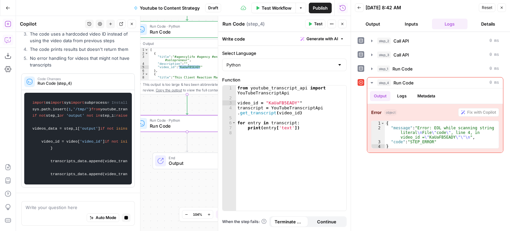
scroll to position [804, 0]
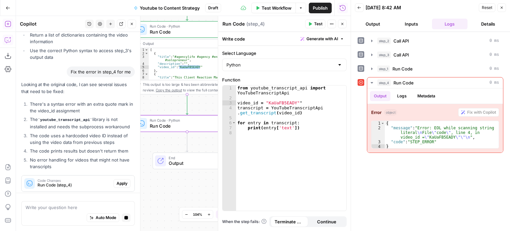
click at [117, 180] on span "Apply" at bounding box center [122, 183] width 11 height 6
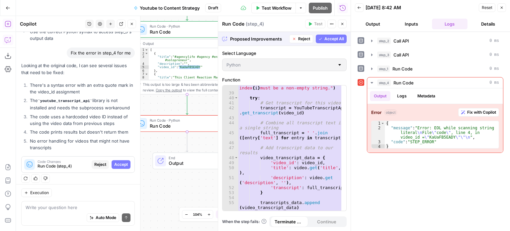
scroll to position [259, 0]
click at [327, 38] on span "Accept All" at bounding box center [334, 39] width 20 height 6
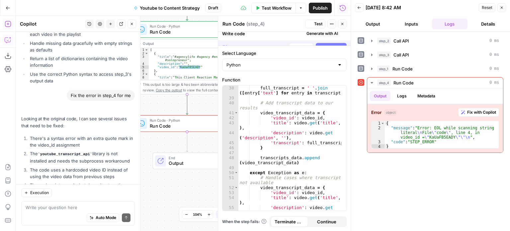
scroll to position [876, 0]
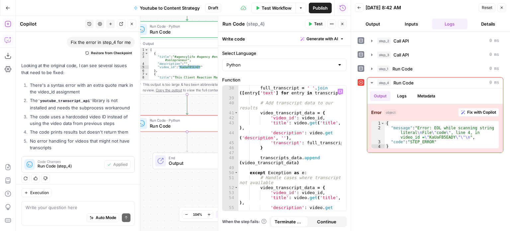
type textarea "**********"
click at [288, 129] on div "full_transcript = ' ' . join ([ entry [ 'text' ] for entry in transcript ]) # A…" at bounding box center [290, 157] width 104 height 145
click at [326, 34] on div "Write code Generate with AI" at bounding box center [284, 39] width 132 height 14
click at [317, 41] on span "Generate with AI" at bounding box center [322, 39] width 32 height 6
click at [321, 23] on span "Test" at bounding box center [318, 24] width 8 height 6
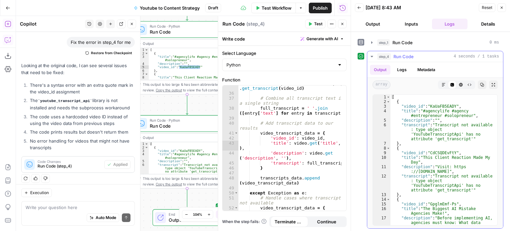
scroll to position [0, 0]
click at [340, 23] on icon "button" at bounding box center [342, 24] width 4 height 4
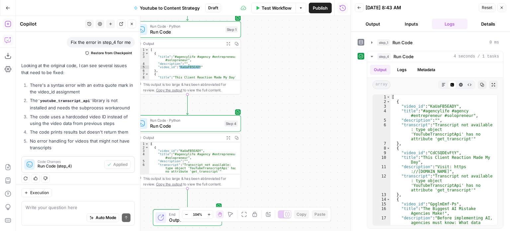
drag, startPoint x: 295, startPoint y: 96, endPoint x: 341, endPoint y: 69, distance: 53.6
click at [344, 65] on div "Workflow Set Inputs Inputs Call API Call API Step 2 Output Expand Output Copy 1…" at bounding box center [183, 123] width 335 height 215
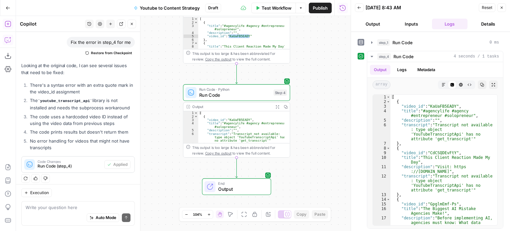
click at [129, 22] on button "Close" at bounding box center [131, 24] width 9 height 9
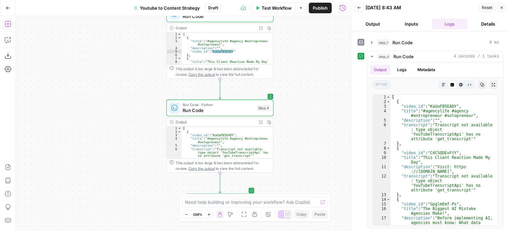
drag, startPoint x: 138, startPoint y: 93, endPoint x: 149, endPoint y: 106, distance: 17.0
click at [119, 107] on div "Workflow Set Inputs Inputs Call API Call API Step 2 Output Expand Output Copy 1…" at bounding box center [183, 123] width 335 height 215
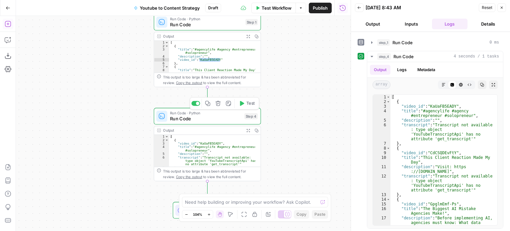
click at [198, 103] on div at bounding box center [197, 103] width 3 height 3
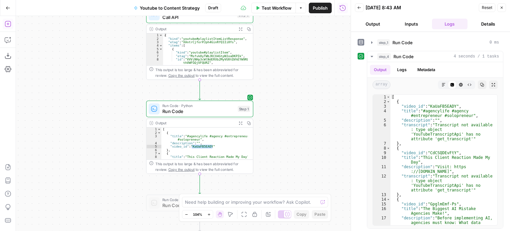
drag, startPoint x: 126, startPoint y: 60, endPoint x: 135, endPoint y: 155, distance: 95.7
click at [128, 160] on div "Workflow Set Inputs Inputs Call API Call API Step 2 Output Expand Output Copy 1…" at bounding box center [183, 123] width 335 height 215
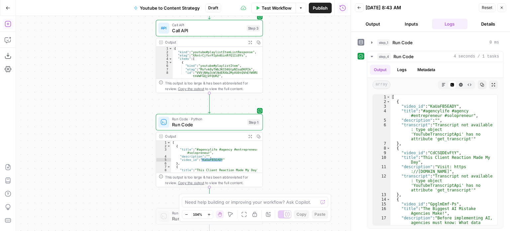
click at [9, 26] on icon "button" at bounding box center [8, 24] width 7 height 7
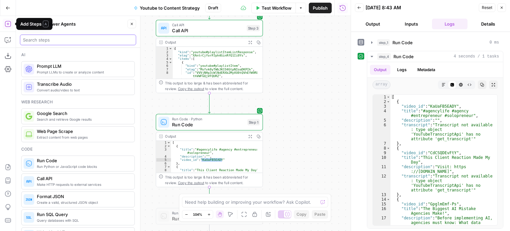
click at [39, 41] on input "search" at bounding box center [78, 40] width 110 height 7
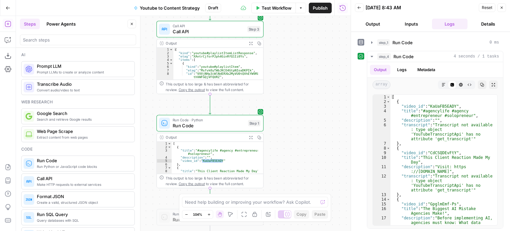
drag, startPoint x: 305, startPoint y: 146, endPoint x: 287, endPoint y: 108, distance: 42.2
click at [300, 94] on div "Workflow Set Inputs Inputs Call API Call API Step 2 Output Expand Output Copy 1…" at bounding box center [183, 123] width 335 height 215
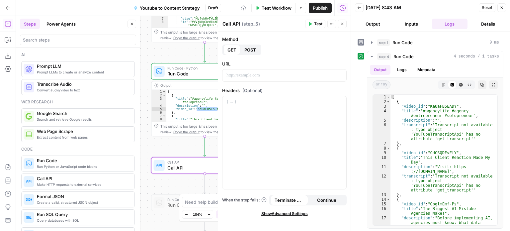
click at [132, 25] on icon "button" at bounding box center [132, 24] width 4 height 4
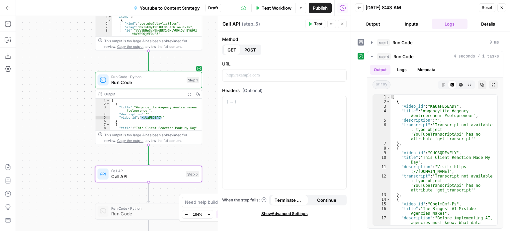
drag, startPoint x: 91, startPoint y: 85, endPoint x: 82, endPoint y: 85, distance: 9.0
click at [82, 85] on div "Workflow Set Inputs Inputs Call API Call API Step 2 Output Expand Output Copy 1…" at bounding box center [183, 123] width 335 height 215
click at [255, 78] on p at bounding box center [284, 75] width 116 height 7
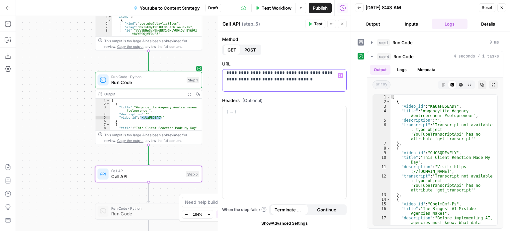
scroll to position [10, 0]
click at [250, 46] on button "POST" at bounding box center [250, 49] width 20 height 11
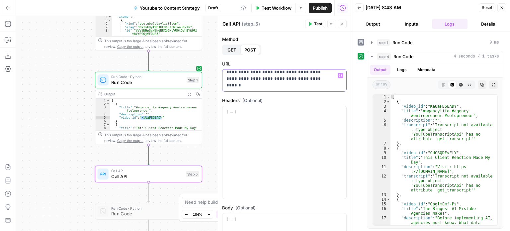
click at [259, 85] on p "**********" at bounding box center [279, 75] width 106 height 27
drag, startPoint x: 284, startPoint y: 85, endPoint x: 284, endPoint y: 51, distance: 33.9
drag, startPoint x: 286, startPoint y: 77, endPoint x: 287, endPoint y: 110, distance: 32.5
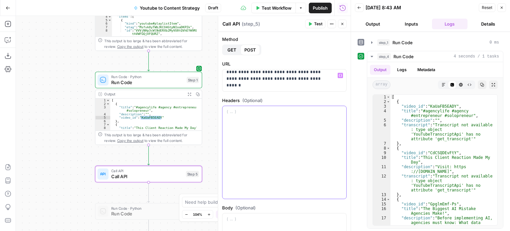
click at [251, 126] on div at bounding box center [284, 152] width 124 height 93
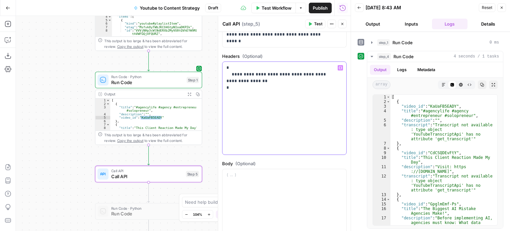
drag, startPoint x: 278, startPoint y: 151, endPoint x: 277, endPoint y: 175, distance: 23.9
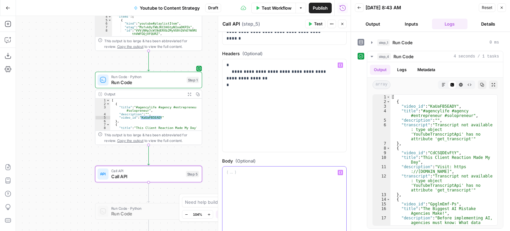
drag, startPoint x: 277, startPoint y: 186, endPoint x: 314, endPoint y: 71, distance: 119.9
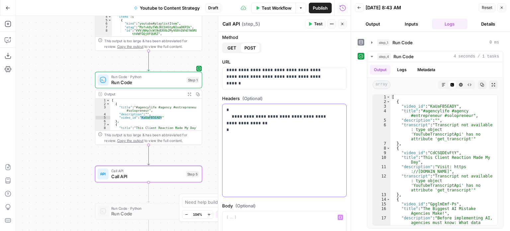
drag, startPoint x: 256, startPoint y: 140, endPoint x: 256, endPoint y: 137, distance: 3.7
click at [256, 140] on div "**********" at bounding box center [284, 150] width 124 height 93
click at [257, 117] on p "**********" at bounding box center [281, 120] width 111 height 27
drag, startPoint x: 261, startPoint y: 123, endPoint x: 256, endPoint y: 125, distance: 5.2
click at [256, 125] on p "**********" at bounding box center [281, 120] width 111 height 27
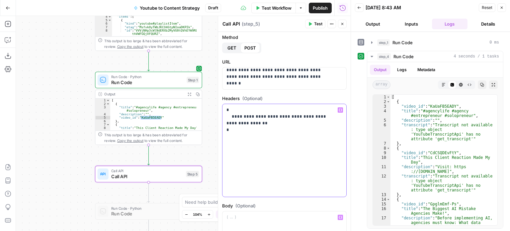
click at [277, 115] on p "**********" at bounding box center [281, 120] width 111 height 27
type textarea "**********"
drag, startPoint x: 430, startPoint y: 151, endPoint x: 453, endPoint y: 152, distance: 23.3
click at [453, 152] on div "[ { "video_id" : "KaUaFB5EADY" , "title" : "#agencylife #agency #entrepreneur #…" at bounding box center [441, 181] width 102 height 173
drag, startPoint x: 260, startPoint y: 123, endPoint x: 232, endPoint y: 123, distance: 27.9
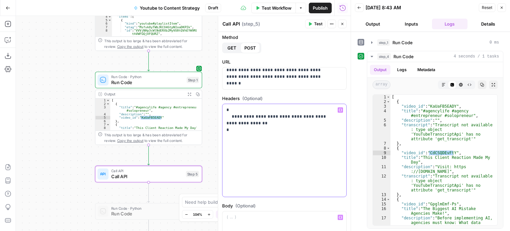
click at [232, 122] on p "**********" at bounding box center [281, 120] width 111 height 27
click at [313, 25] on button "Test" at bounding box center [315, 24] width 20 height 9
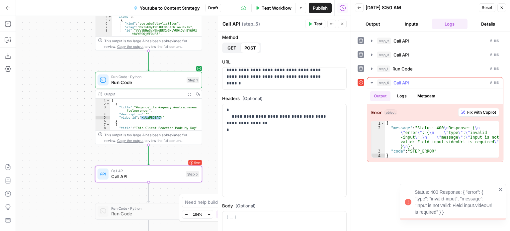
click at [481, 109] on span "Fix with Copilot" at bounding box center [481, 112] width 29 height 6
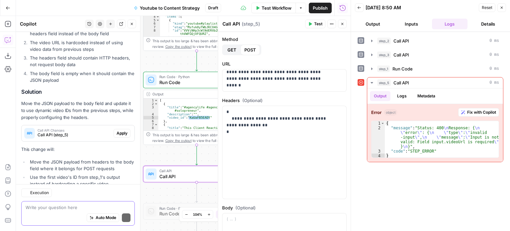
scroll to position [1135, 0]
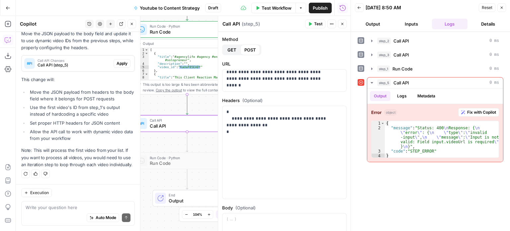
click at [120, 60] on span "Apply" at bounding box center [122, 63] width 11 height 6
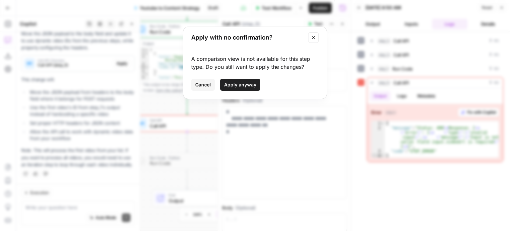
click at [234, 86] on span "Apply anyway" at bounding box center [240, 84] width 32 height 7
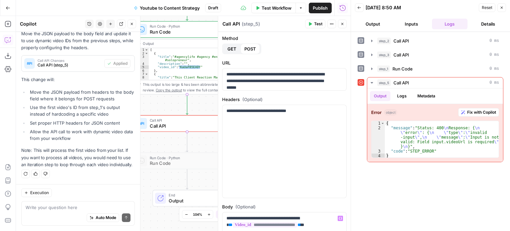
scroll to position [0, 0]
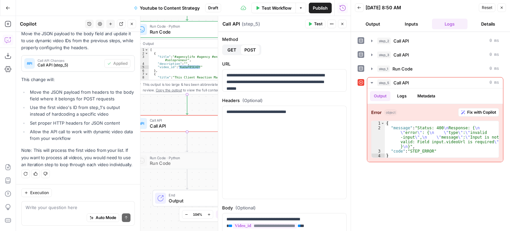
click at [311, 26] on button "Test" at bounding box center [315, 24] width 20 height 9
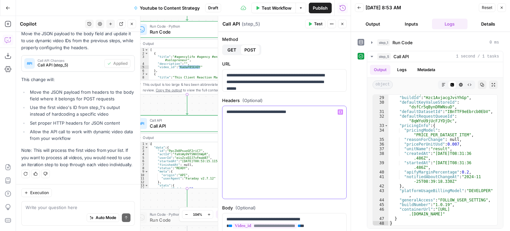
click at [317, 135] on div "**********" at bounding box center [284, 152] width 124 height 93
click at [501, 7] on icon "button" at bounding box center [502, 8] width 2 height 2
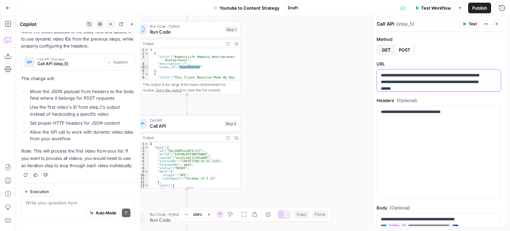
drag, startPoint x: 278, startPoint y: 87, endPoint x: 256, endPoint y: 130, distance: 48.4
click at [352, 68] on body "All About AI New Home Browse Insights Opportunities Your Data Recent Grids [Kur…" at bounding box center [255, 115] width 510 height 231
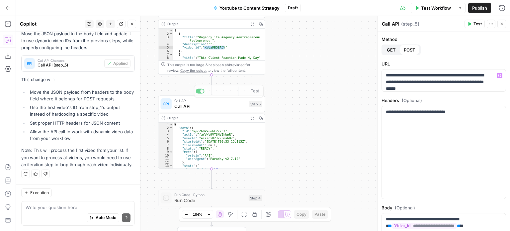
drag, startPoint x: 306, startPoint y: 87, endPoint x: 325, endPoint y: 73, distance: 23.8
click at [333, 67] on div "Workflow Set Inputs Inputs Call API Call API Step 2 Output Expand Output Copy 1…" at bounding box center [263, 123] width 494 height 215
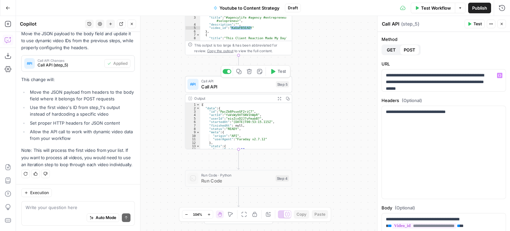
click at [230, 73] on div at bounding box center [226, 71] width 9 height 5
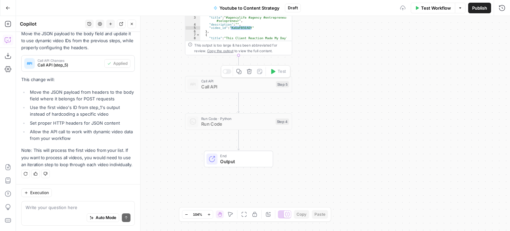
click at [131, 22] on icon "button" at bounding box center [132, 24] width 4 height 4
click at [94, 119] on body "All About AI New Home Browse Insights Opportunities Your Data Recent Grids [Kur…" at bounding box center [255, 115] width 510 height 231
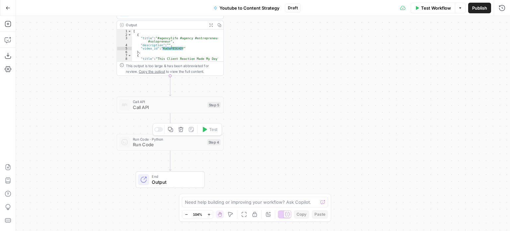
click at [183, 144] on span "Run Code" at bounding box center [168, 144] width 71 height 7
drag, startPoint x: 158, startPoint y: 128, endPoint x: 166, endPoint y: 130, distance: 8.2
click at [158, 128] on div at bounding box center [158, 129] width 9 height 5
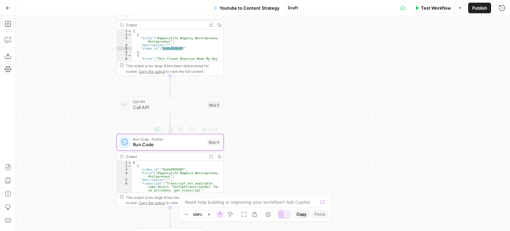
click at [191, 145] on span "Run Code" at bounding box center [168, 144] width 71 height 7
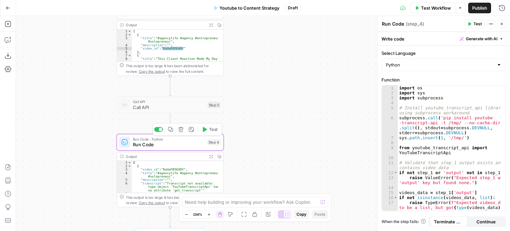
click at [434, 101] on div "import os import sys import subprocess # Install youtube_transcript_api library…" at bounding box center [449, 152] width 103 height 135
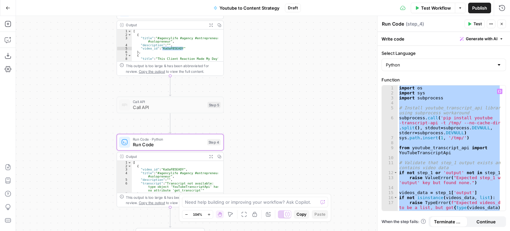
paste textarea
type textarea "**********"
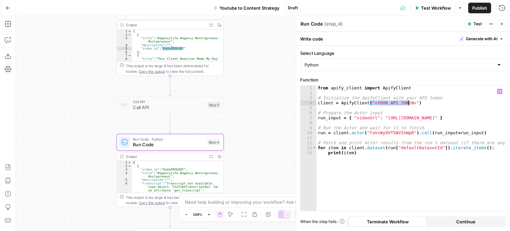
drag, startPoint x: 370, startPoint y: 102, endPoint x: 407, endPoint y: 104, distance: 37.2
click at [407, 104] on div "from apify_client import ApifyClient # Initialize the ApifyClient with your API…" at bounding box center [411, 152] width 190 height 135
paste textarea "**********"
type textarea "**********"
click at [392, 121] on div "from apify_client import ApifyClient # Initialize the ApifyClient with your API…" at bounding box center [411, 152] width 190 height 135
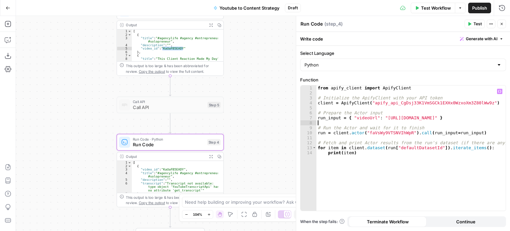
click at [360, 113] on div "from apify_client import ApifyClient # Initialize the ApifyClient with your API…" at bounding box center [411, 152] width 190 height 135
click at [403, 156] on div "from apify_client import ApifyClient # Initialize the ApifyClient with your API…" at bounding box center [411, 152] width 190 height 135
type textarea "**********"
click at [473, 22] on button "Test" at bounding box center [474, 24] width 20 height 9
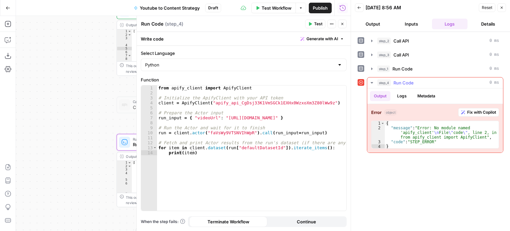
click at [472, 105] on div "Error object Fix with Copilot 1 2 3 4 { "message" : "Error: No module named 'ap…" at bounding box center [435, 128] width 136 height 48
click at [473, 109] on span "Fix with Copilot" at bounding box center [481, 112] width 29 height 6
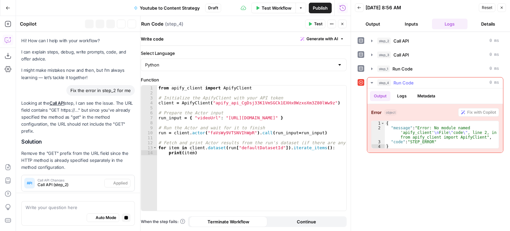
scroll to position [1088, 0]
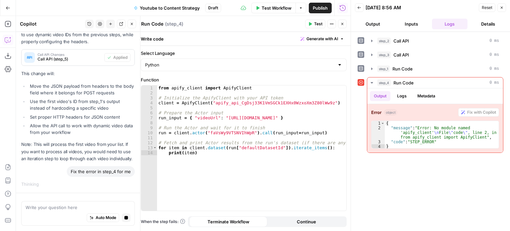
drag, startPoint x: 83, startPoint y: 127, endPoint x: 85, endPoint y: 160, distance: 32.9
click at [261, 124] on div "from apify_client import ApifyClient # Initialize the ApifyClient with your API…" at bounding box center [252, 152] width 190 height 135
click at [260, 116] on div "from apify_client import ApifyClient # Initialize the ApifyClient with your API…" at bounding box center [252, 152] width 190 height 135
drag, startPoint x: 325, startPoint y: 119, endPoint x: 299, endPoint y: 117, distance: 26.3
click at [299, 117] on div "from apify_client import ApifyClient # Initialize the ApifyClient with your API…" at bounding box center [252, 152] width 190 height 135
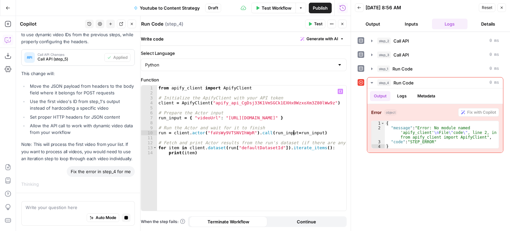
click at [293, 131] on div "from apify_client import ApifyClient # Initialize the ApifyClient with your API…" at bounding box center [252, 152] width 190 height 135
type textarea "**********"
click at [123, 221] on button "Stop generating" at bounding box center [126, 217] width 9 height 9
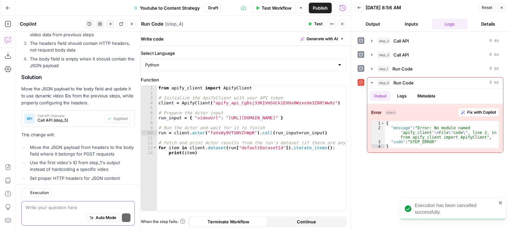
scroll to position [1160, 0]
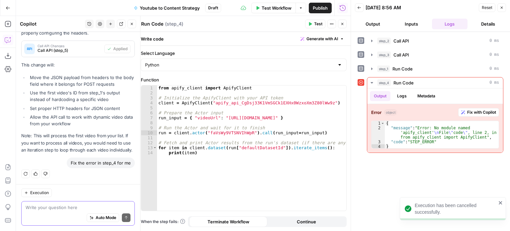
click at [233, 123] on div "from apify_client import ApifyClient # Initialize the ApifyClient with your API…" at bounding box center [252, 152] width 190 height 135
drag, startPoint x: 235, startPoint y: 102, endPoint x: 211, endPoint y: 103, distance: 24.3
click at [211, 103] on div "from apify_client import ApifyClient # Initialize the ApifyClient with your API…" at bounding box center [252, 152] width 190 height 135
click at [315, 24] on span "Test" at bounding box center [318, 24] width 8 height 6
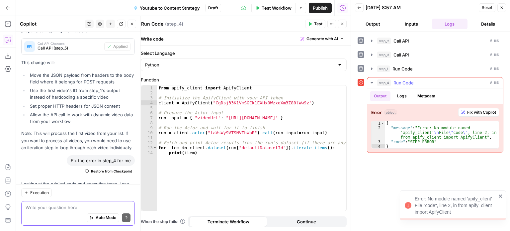
scroll to position [1245, 0]
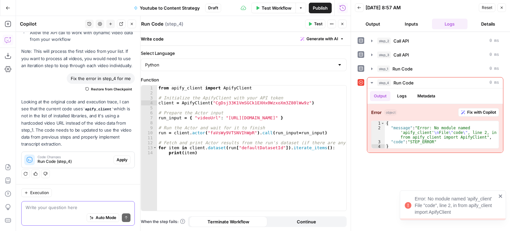
click at [120, 158] on span "Apply" at bounding box center [122, 160] width 11 height 6
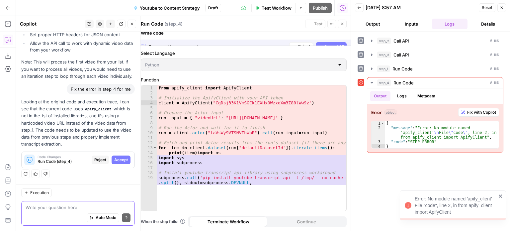
scroll to position [1170, 0]
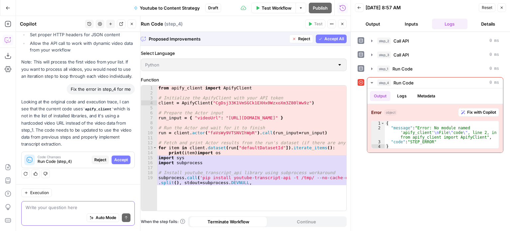
click at [337, 38] on span "Accept All" at bounding box center [334, 39] width 20 height 6
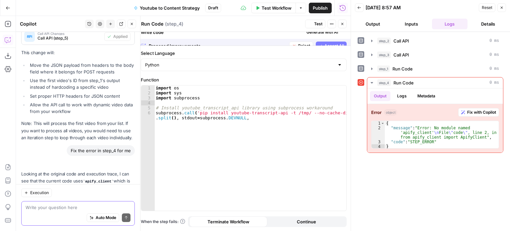
scroll to position [1245, 0]
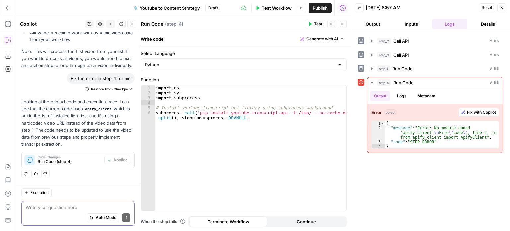
click at [321, 20] on button "Test" at bounding box center [315, 24] width 20 height 9
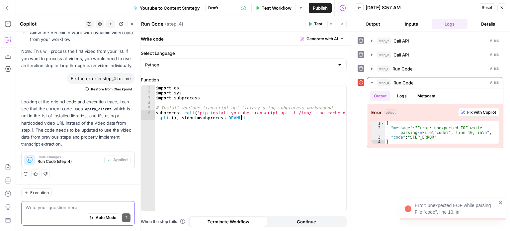
click at [260, 163] on div "import os import sys import subprocess # Install youtube_transcript_api library…" at bounding box center [250, 155] width 192 height 140
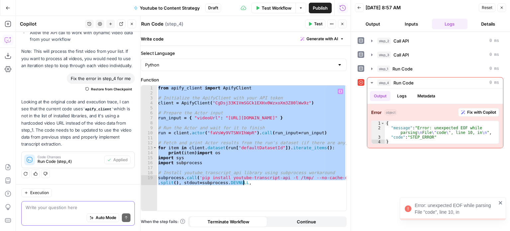
click at [284, 127] on div "from apify_client import ApifyClient # Initialize the ApifyClient with your API…" at bounding box center [252, 147] width 190 height 125
type textarea "**********"
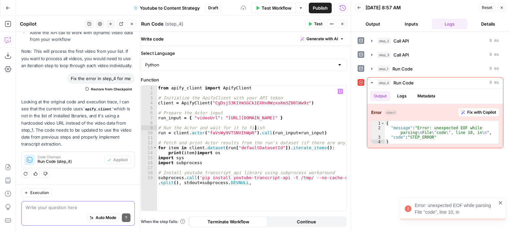
click at [265, 125] on div "from apify_client import ApifyClient # Initialize the ApifyClient with your API…" at bounding box center [252, 155] width 190 height 140
click at [267, 111] on div "from apify_client import ApifyClient # Initialize the ApifyClient with your API…" at bounding box center [252, 155] width 190 height 140
type textarea "**********"
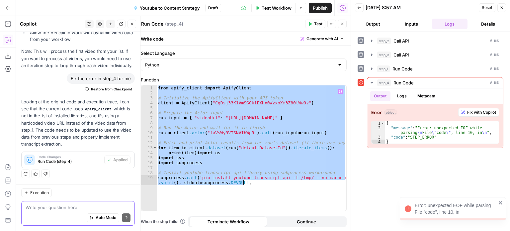
click at [278, 105] on div "from apify_client import ApifyClient # Initialize the ApifyClient with your API…" at bounding box center [252, 147] width 190 height 125
click at [282, 113] on div "from apify_client import ApifyClient # Initialize the ApifyClient with your API…" at bounding box center [252, 147] width 190 height 125
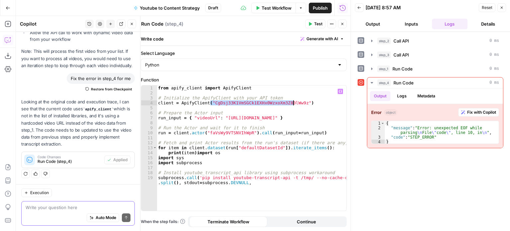
drag, startPoint x: 211, startPoint y: 102, endPoint x: 294, endPoint y: 102, distance: 83.0
click at [294, 102] on div "from apify_client import ApifyClient # Initialize the ApifyClient with your API…" at bounding box center [252, 155] width 190 height 140
paste textarea "**********"
type textarea "**********"
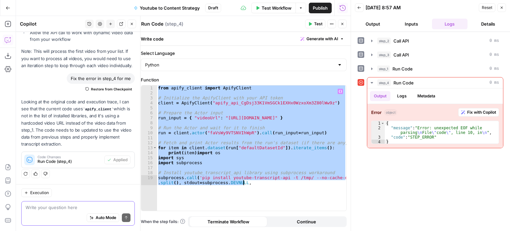
click at [257, 108] on div "from apify_client import ApifyClient # Initialize the ApifyClient with your API…" at bounding box center [252, 147] width 190 height 125
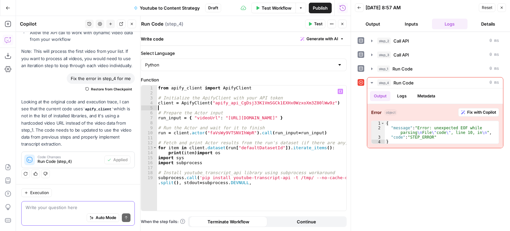
click at [312, 22] on button "Test" at bounding box center [315, 24] width 20 height 9
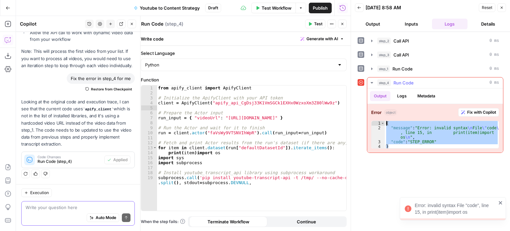
drag, startPoint x: 400, startPoint y: 144, endPoint x: 377, endPoint y: 116, distance: 35.8
click at [377, 116] on div "Error object Fix with Copilot * 1 2 3 4 { "message" : "Error: invalid syntax \n…" at bounding box center [435, 128] width 136 height 48
type textarea "**********"
click at [201, 110] on div "from apify_client import ApifyClient # Initialize the ApifyClient with your API…" at bounding box center [252, 155] width 190 height 140
type textarea "**********"
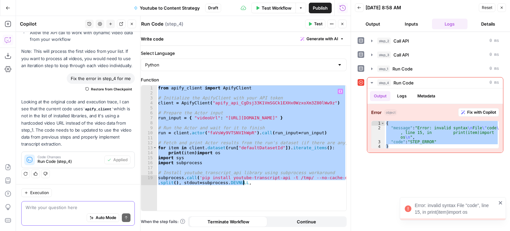
paste textarea
click at [260, 135] on div "from apify_client import ApifyClient # Initialize the ApifyClient with your API…" at bounding box center [252, 147] width 190 height 125
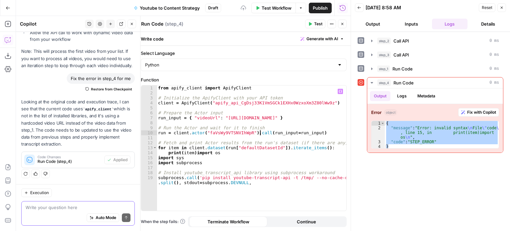
type textarea "**********"
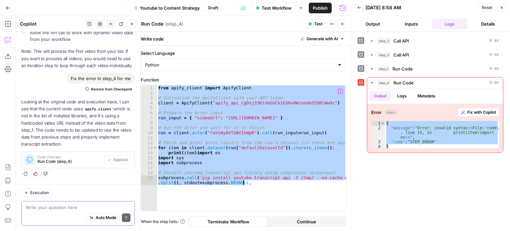
paste textarea
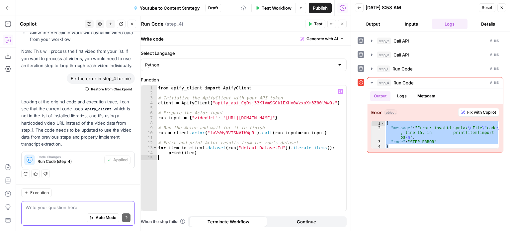
type textarea "**********"
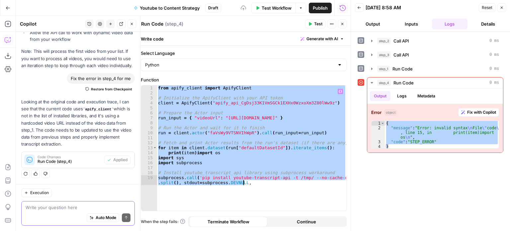
paste textarea
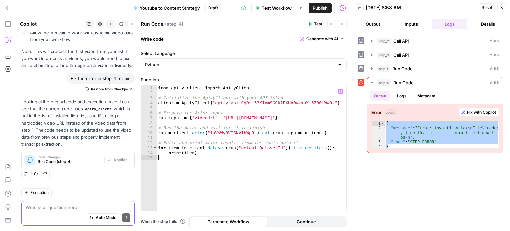
type textarea "**********"
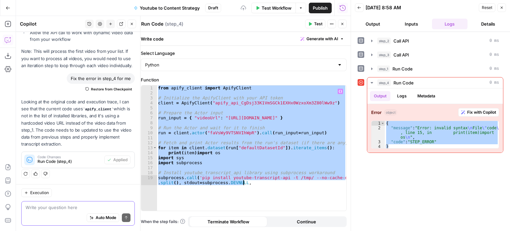
paste textarea
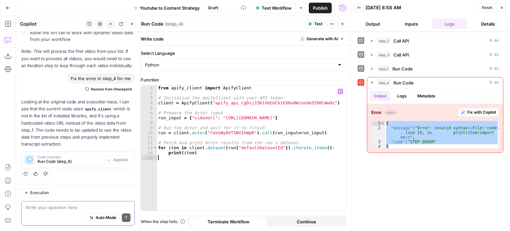
click at [315, 25] on span "Test" at bounding box center [318, 24] width 8 height 6
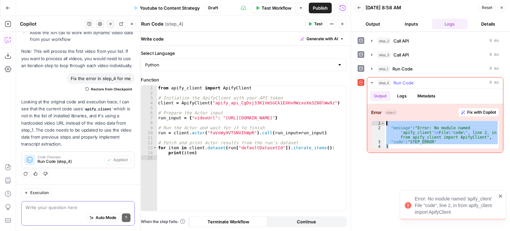
drag, startPoint x: 394, startPoint y: 142, endPoint x: 373, endPoint y: 107, distance: 41.8
click at [373, 106] on div "Error object Fix with Copilot * 1 2 3 4 { "message" : "Error: No module named '…" at bounding box center [435, 128] width 136 height 48
type textarea "**********"
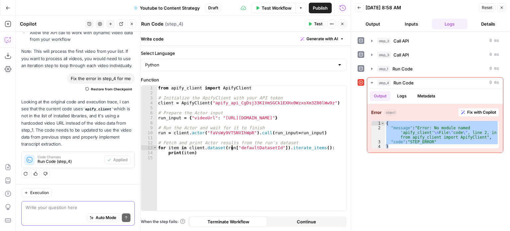
click at [231, 149] on div "from apify_client import ApifyClient # Initialize the ApifyClient with your API…" at bounding box center [252, 152] width 190 height 135
type textarea "**********"
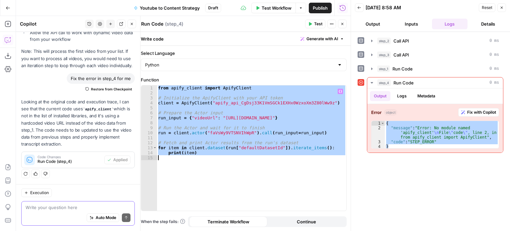
paste textarea
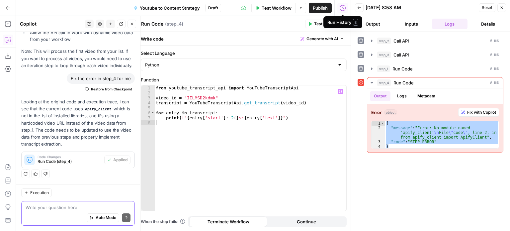
click at [190, 107] on div "from youtube_transcript_api import YouTubeTranscriptApi video_id = "IELMSD2kdmk…" at bounding box center [250, 152] width 192 height 135
drag, startPoint x: 169, startPoint y: 87, endPoint x: 219, endPoint y: 88, distance: 50.1
click at [219, 88] on div "from youtube_transcript_api import YouTubeTranscriptApi video_id = "IELMSD2kdmk…" at bounding box center [250, 152] width 192 height 135
type textarea "**********"
click at [203, 110] on div "from youtube_transcript_api import YouTubeTranscriptApi video_id = "IELMSD2kdmk…" at bounding box center [250, 152] width 192 height 135
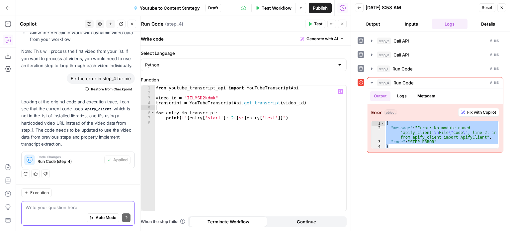
click at [316, 21] on span "Test" at bounding box center [318, 24] width 8 height 6
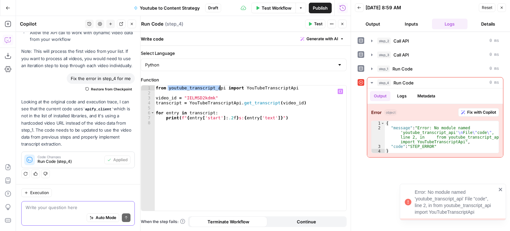
drag, startPoint x: 168, startPoint y: 88, endPoint x: 219, endPoint y: 89, distance: 50.8
click at [219, 89] on div "from youtube_transcript_api import YouTubeTranscriptApi video_id = "IELMSD2kdmk…" at bounding box center [250, 152] width 192 height 135
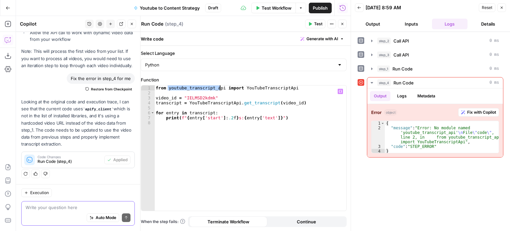
paste textarea "**********"
type textarea "**********"
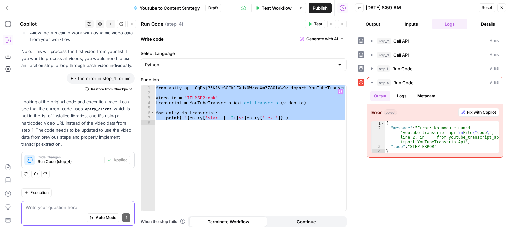
click at [255, 123] on div "from apify_api_CgDsj33K1VmSGCk1EXHx0WzxoXm3Z80lWw9z import YouTubeTranscriptApi…" at bounding box center [250, 147] width 192 height 125
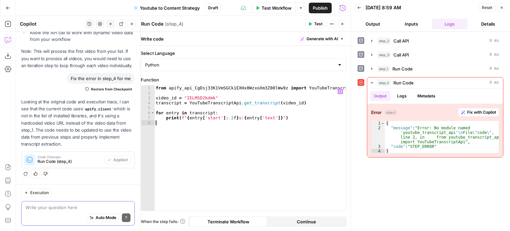
click at [195, 123] on div "from apify_api_CgDsj33K1VmSGCk1EXHx0WzxoXm3Z80lWw9z import YouTubeTranscriptApi…" at bounding box center [250, 152] width 192 height 135
type textarea "**********"
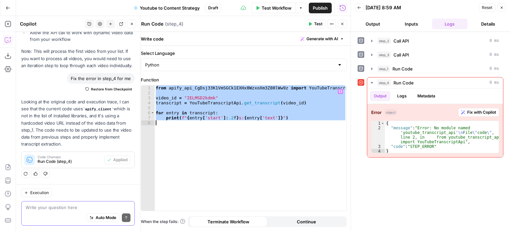
paste textarea
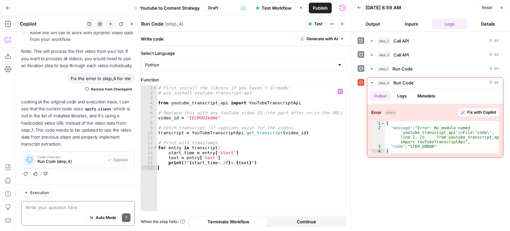
click at [312, 22] on icon "button" at bounding box center [310, 24] width 4 height 4
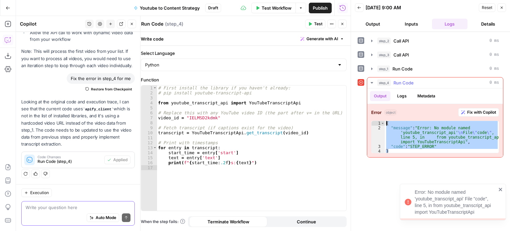
drag, startPoint x: 396, startPoint y: 149, endPoint x: 376, endPoint y: 119, distance: 36.6
click at [376, 119] on div "Error object Fix with Copilot * 1 2 3 4 { "message" : "Error: No module named '…" at bounding box center [435, 130] width 136 height 53
type textarea "**********"
click at [212, 122] on div "# First install the library if you haven't already: # pip install youtube-trans…" at bounding box center [252, 152] width 190 height 135
type textarea "**********"
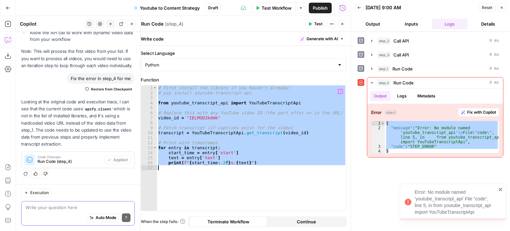
paste textarea
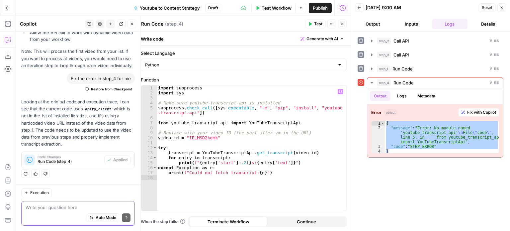
click at [317, 25] on span "Test" at bounding box center [318, 24] width 8 height 6
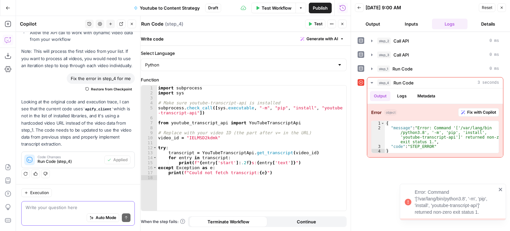
click at [264, 141] on div "import subprocess import sys # Make sure youtube-transcript-api is installed su…" at bounding box center [252, 152] width 190 height 135
type textarea "**********"
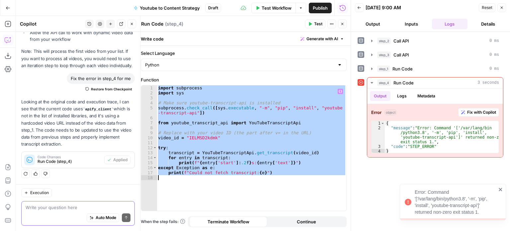
paste textarea
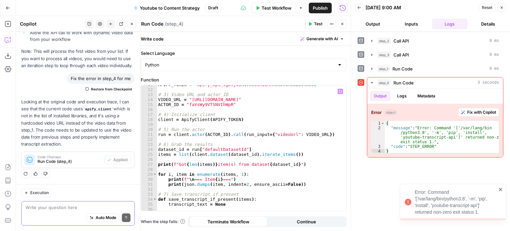
scroll to position [0, 0]
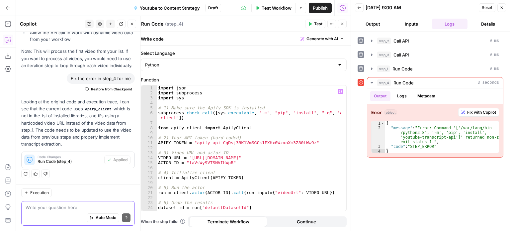
click at [318, 24] on span "Test" at bounding box center [318, 24] width 8 height 6
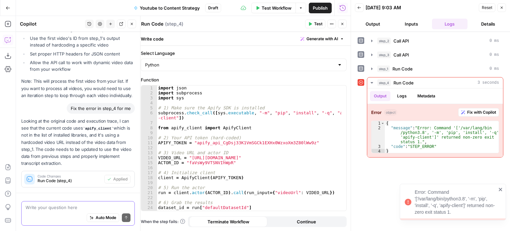
scroll to position [1245, 0]
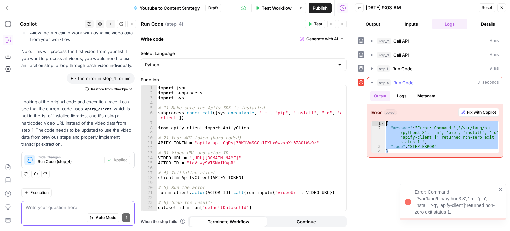
drag, startPoint x: 390, startPoint y: 150, endPoint x: 378, endPoint y: 107, distance: 45.1
click at [378, 107] on div "Error object Fix with Copilot * 1 2 3 4 { "message" : "Error: Command '['/var/l…" at bounding box center [435, 130] width 136 height 53
type textarea "**********"
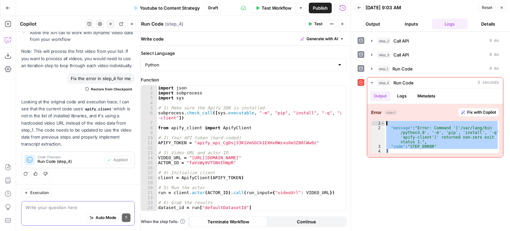
click at [215, 148] on div "import json import subprocess import sys # 1) Make sure the Apify SDK is instal…" at bounding box center [249, 152] width 185 height 135
type textarea "**********"
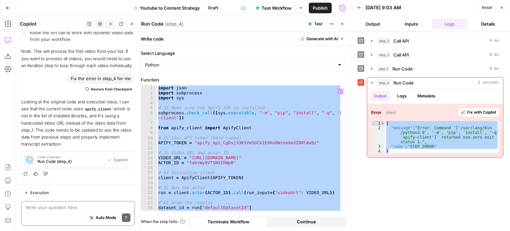
paste textarea
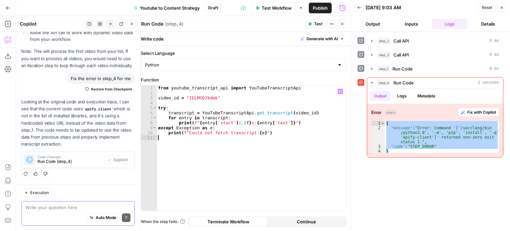
click at [315, 23] on span "Test" at bounding box center [318, 24] width 8 height 6
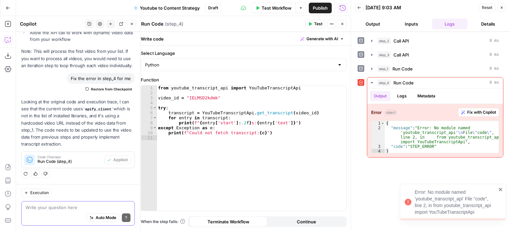
click at [499, 7] on button "Close" at bounding box center [501, 7] width 9 height 9
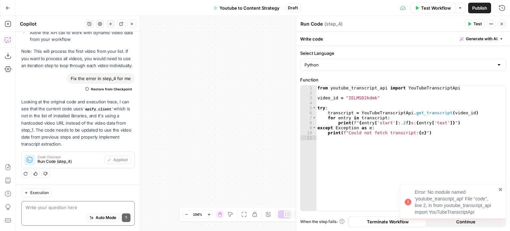
drag, startPoint x: 294, startPoint y: 91, endPoint x: 318, endPoint y: 83, distance: 25.3
click at [319, 83] on body "Error: No module named 'youtube_transcript_api' File "code", line 2, in from yo…" at bounding box center [255, 115] width 510 height 231
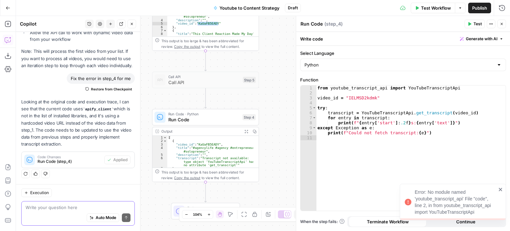
drag, startPoint x: 286, startPoint y: 139, endPoint x: 261, endPoint y: 151, distance: 28.1
click at [287, 176] on div "Workflow Set Inputs Inputs Call API Call API Step 2 Output Expand Output Copy 1…" at bounding box center [263, 123] width 494 height 215
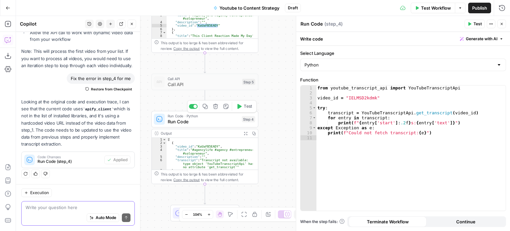
click at [193, 107] on div at bounding box center [193, 106] width 9 height 5
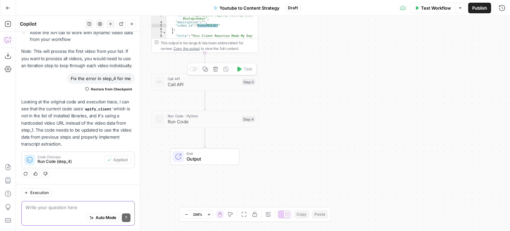
click at [194, 69] on div at bounding box center [193, 69] width 9 height 5
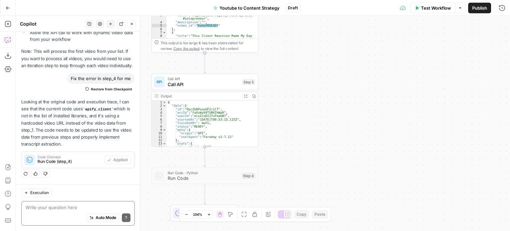
click at [222, 80] on span "Call API" at bounding box center [204, 79] width 72 height 6
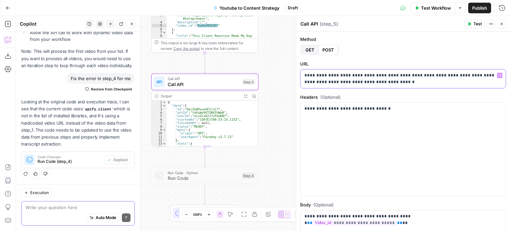
click at [381, 84] on p "**********" at bounding box center [400, 78] width 192 height 13
click at [310, 48] on span "GET" at bounding box center [309, 49] width 9 height 7
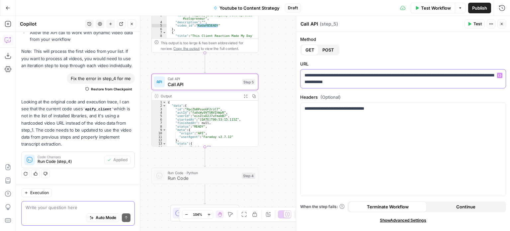
click at [360, 79] on p "**********" at bounding box center [403, 78] width 198 height 13
drag, startPoint x: 399, startPoint y: 114, endPoint x: 362, endPoint y: 106, distance: 38.0
click at [332, 50] on span "POST" at bounding box center [328, 49] width 12 height 7
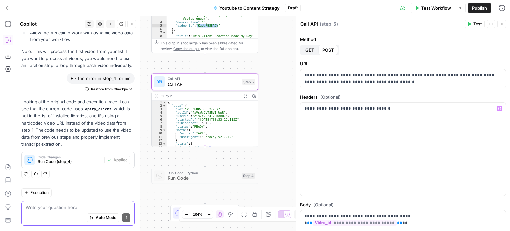
scroll to position [103, 0]
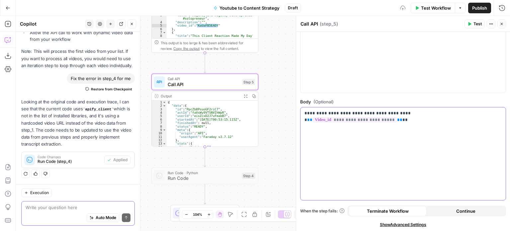
click at [378, 153] on div "**********" at bounding box center [402, 153] width 205 height 93
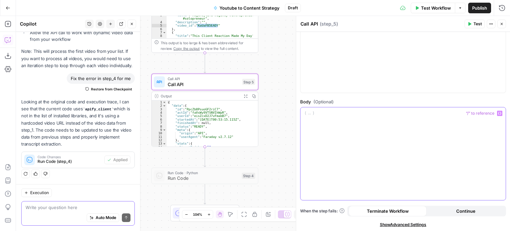
scroll to position [0, 0]
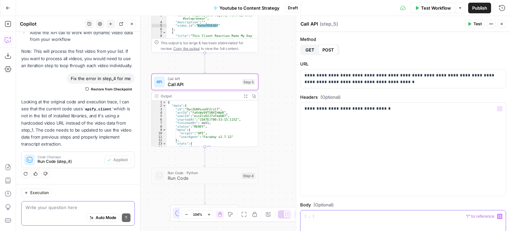
drag, startPoint x: 380, startPoint y: 151, endPoint x: 387, endPoint y: 74, distance: 77.0
click at [311, 46] on span "GET" at bounding box center [309, 49] width 9 height 7
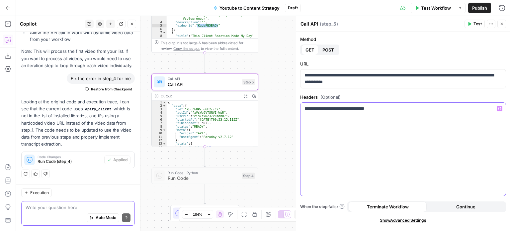
click at [358, 123] on div "**********" at bounding box center [402, 149] width 205 height 93
click at [365, 126] on div "**********" at bounding box center [402, 149] width 205 height 93
click at [422, 81] on p "**********" at bounding box center [403, 78] width 198 height 13
click at [441, 79] on p "**********" at bounding box center [403, 78] width 198 height 13
click at [474, 23] on span "Test" at bounding box center [477, 24] width 8 height 6
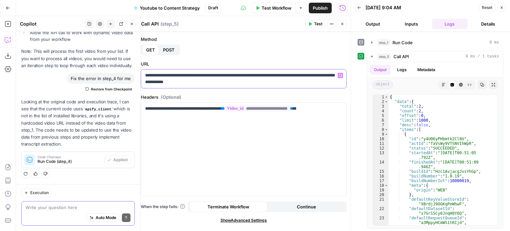
click at [287, 84] on p "**********" at bounding box center [244, 78] width 198 height 13
click at [319, 24] on span "Test" at bounding box center [318, 24] width 8 height 6
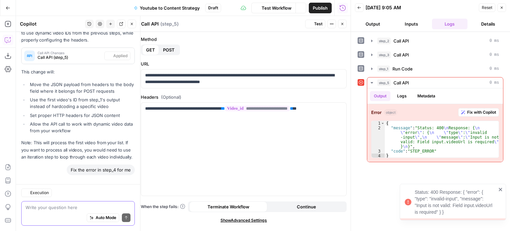
scroll to position [1245, 0]
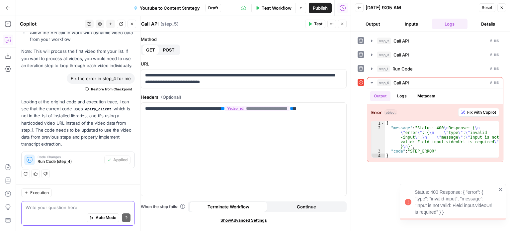
click at [170, 51] on span "POST" at bounding box center [169, 49] width 12 height 7
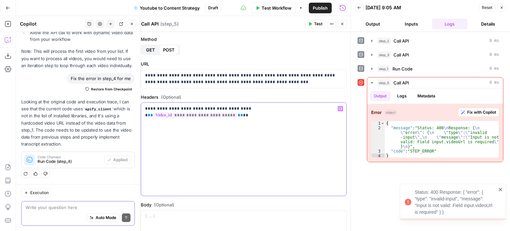
click at [223, 134] on div "**********" at bounding box center [243, 149] width 205 height 93
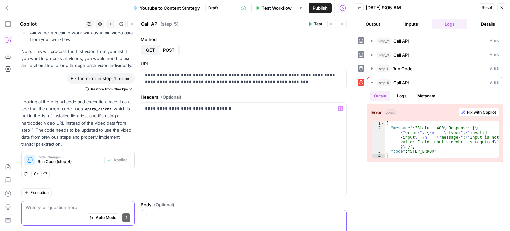
click at [188, 213] on p at bounding box center [243, 216] width 197 height 7
click at [150, 50] on span "GET" at bounding box center [150, 49] width 9 height 7
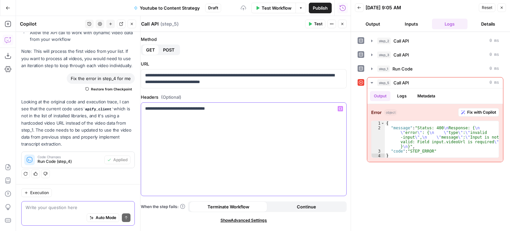
click at [224, 109] on p "**********" at bounding box center [244, 108] width 198 height 7
click at [173, 49] on span "POST" at bounding box center [169, 49] width 12 height 7
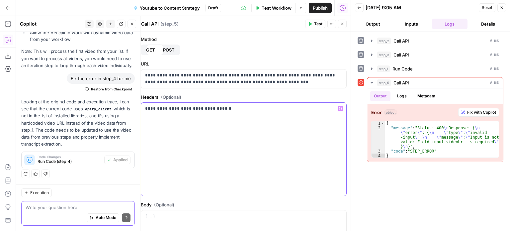
click at [212, 156] on div "**********" at bounding box center [243, 149] width 205 height 93
click at [188, 213] on p at bounding box center [243, 216] width 197 height 7
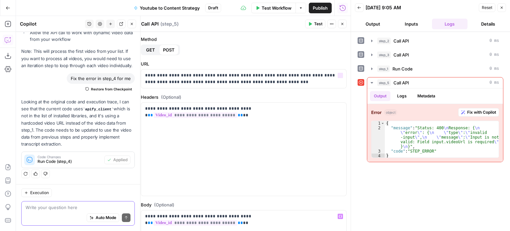
click at [150, 49] on span "GET" at bounding box center [150, 49] width 9 height 7
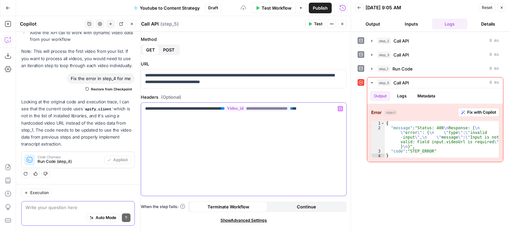
click at [232, 126] on div "**********" at bounding box center [243, 149] width 205 height 93
click at [239, 110] on p "**********" at bounding box center [244, 108] width 198 height 7
click at [170, 47] on span "POST" at bounding box center [169, 49] width 12 height 7
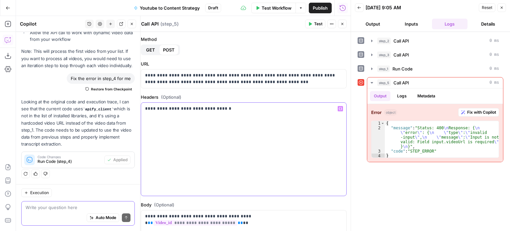
click at [252, 123] on div "**********" at bounding box center [243, 149] width 205 height 93
click at [266, 118] on div "**********" at bounding box center [243, 149] width 205 height 93
click at [315, 24] on span "Test" at bounding box center [318, 24] width 8 height 6
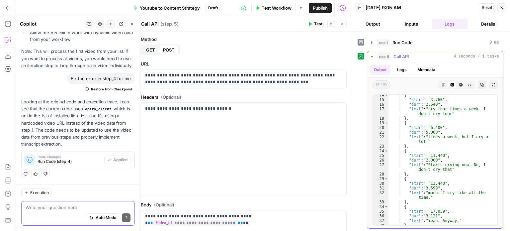
scroll to position [0, 0]
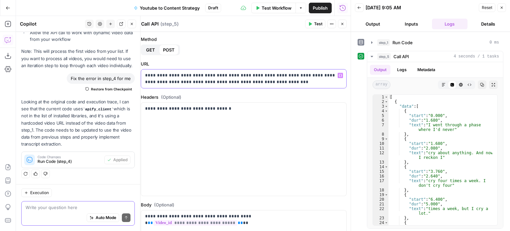
click at [304, 82] on p "**********" at bounding box center [241, 78] width 192 height 13
click at [305, 108] on p "**********" at bounding box center [241, 108] width 192 height 7
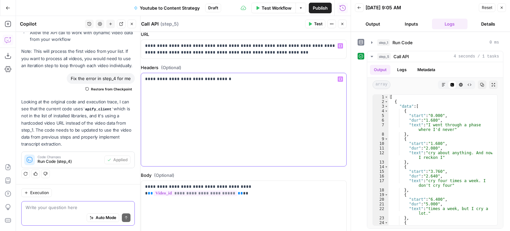
scroll to position [33, 0]
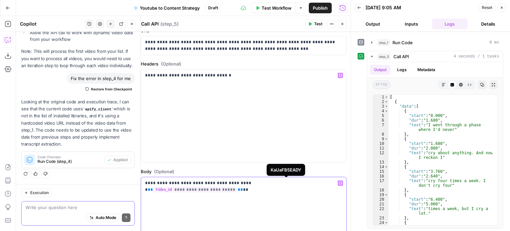
click at [237, 187] on span "**********" at bounding box center [195, 190] width 84 height 6
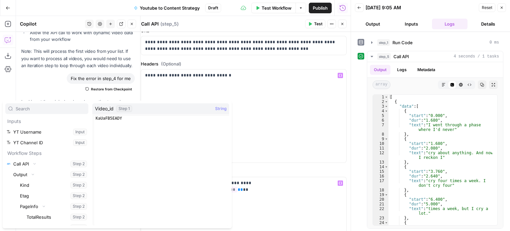
scroll to position [16043, 0]
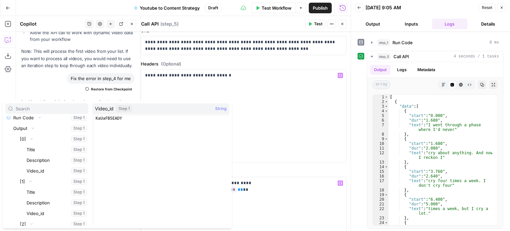
type textarea "**********"
drag, startPoint x: 133, startPoint y: 119, endPoint x: 93, endPoint y: 118, distance: 40.5
click at [93, 118] on span "**********" at bounding box center [159, 169] width 135 height 110
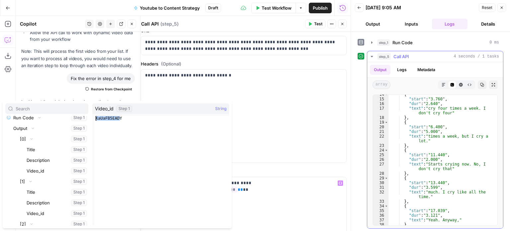
scroll to position [72, 0]
click at [503, 6] on icon "button" at bounding box center [502, 8] width 4 height 4
click at [309, 74] on p "**********" at bounding box center [241, 75] width 192 height 7
click at [366, 112] on div "Workflow Set Inputs Inputs Call API Call API Step 2 Output Expand Output Copy 1…" at bounding box center [263, 123] width 494 height 215
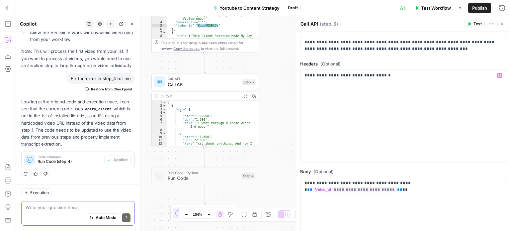
scroll to position [1245, 0]
click at [133, 25] on icon "button" at bounding box center [132, 24] width 4 height 4
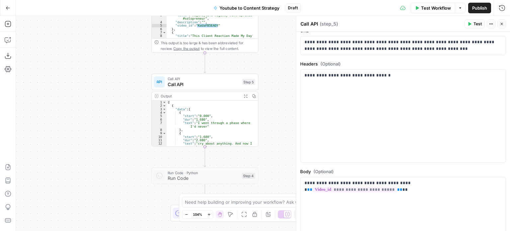
drag, startPoint x: 113, startPoint y: 80, endPoint x: 101, endPoint y: 82, distance: 12.1
click at [101, 82] on div "Workflow Set Inputs Inputs Call API Call API Step 2 Output Expand Output Copy 1…" at bounding box center [263, 123] width 494 height 215
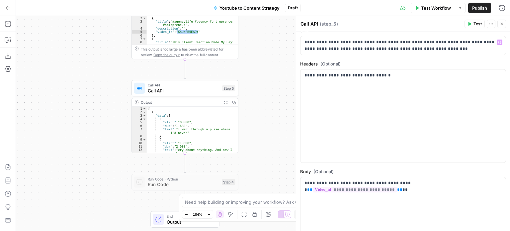
click at [500, 23] on icon "button" at bounding box center [502, 24] width 4 height 4
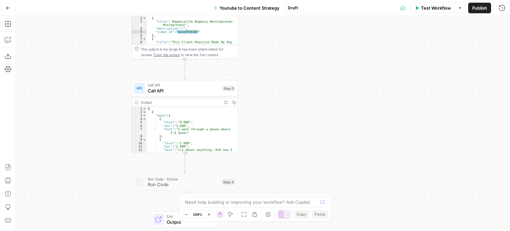
drag, startPoint x: 360, startPoint y: 123, endPoint x: 385, endPoint y: 105, distance: 30.8
click at [383, 108] on div "Workflow Set Inputs Inputs Call API Call API Step 2 Output Expand Output Copy 1…" at bounding box center [263, 123] width 494 height 215
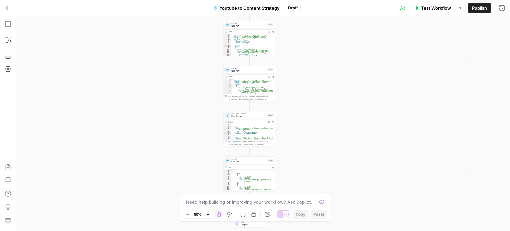
drag, startPoint x: 382, startPoint y: 79, endPoint x: 323, endPoint y: 148, distance: 91.3
click at [323, 148] on div "Workflow Set Inputs Inputs Call API Call API Step 2 Output Expand Output Copy 1…" at bounding box center [263, 123] width 494 height 215
drag, startPoint x: 301, startPoint y: 118, endPoint x: 306, endPoint y: 78, distance: 40.8
click at [305, 79] on div "Workflow Set Inputs Inputs Call API Call API Step 2 Output Expand Output Copy 1…" at bounding box center [263, 123] width 494 height 215
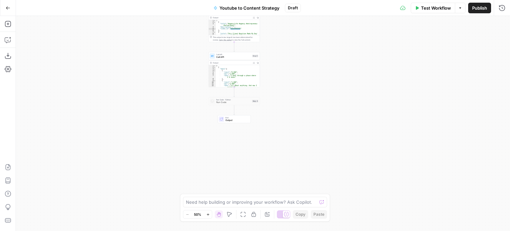
drag, startPoint x: 307, startPoint y: 93, endPoint x: 305, endPoint y: 76, distance: 17.0
click at [306, 83] on div "Workflow Set Inputs Inputs Call API Call API Step 2 Output Expand Output Copy 1…" at bounding box center [263, 123] width 494 height 215
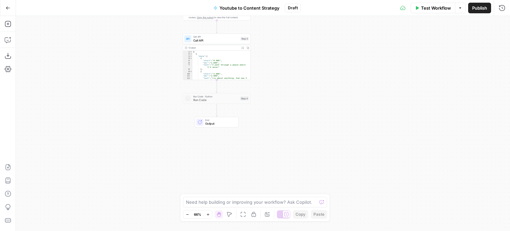
drag, startPoint x: 287, startPoint y: 54, endPoint x: 309, endPoint y: 103, distance: 53.5
click at [308, 100] on div "Workflow Set Inputs Inputs Call API Call API Step 2 Output Expand Output Copy 1…" at bounding box center [263, 123] width 494 height 215
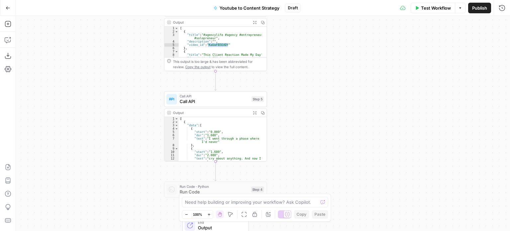
drag, startPoint x: 313, startPoint y: 102, endPoint x: 325, endPoint y: 105, distance: 13.0
click at [325, 105] on div "Workflow Set Inputs Inputs Call API Call API Step 2 Output Expand Output Copy 1…" at bounding box center [263, 123] width 494 height 215
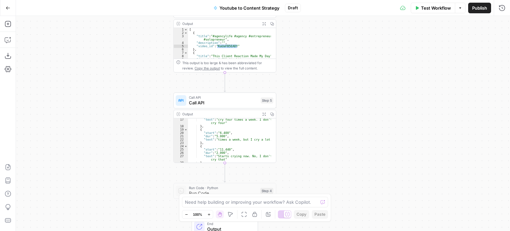
scroll to position [105, 0]
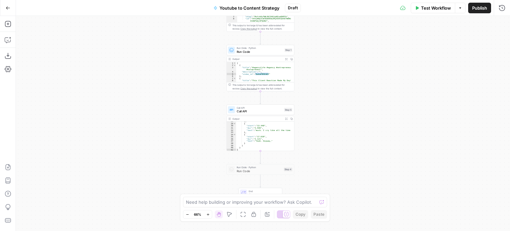
drag, startPoint x: 355, startPoint y: 112, endPoint x: 389, endPoint y: 80, distance: 46.5
click at [390, 79] on div "Workflow Set Inputs Inputs Call API Call API Step 2 Output Expand Output Copy 1…" at bounding box center [263, 123] width 494 height 215
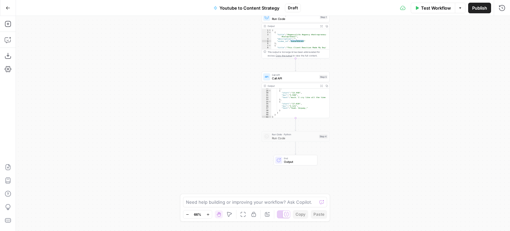
drag, startPoint x: 121, startPoint y: 75, endPoint x: 86, endPoint y: 88, distance: 36.6
click at [94, 89] on div "Workflow Set Inputs Inputs Call API Call API Step 2 Output Expand Output Copy 1…" at bounding box center [263, 123] width 494 height 215
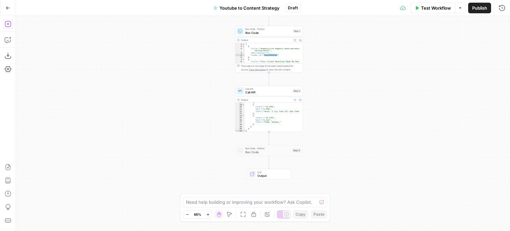
click at [6, 23] on icon "button" at bounding box center [8, 24] width 7 height 7
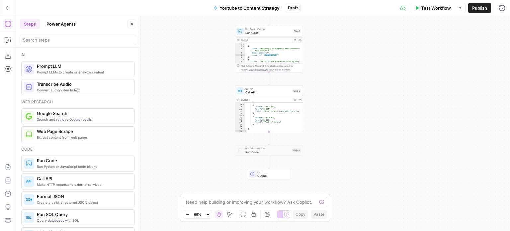
drag, startPoint x: 198, startPoint y: 56, endPoint x: 193, endPoint y: 120, distance: 63.6
click at [193, 120] on div "Workflow Set Inputs Inputs Call API Call API Step 2 Output Expand Output Copy 1…" at bounding box center [263, 123] width 494 height 215
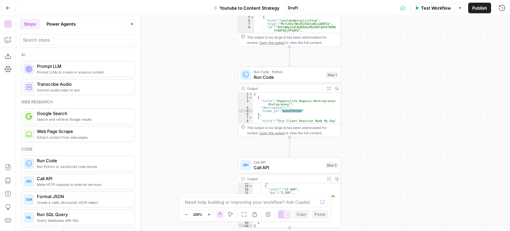
drag, startPoint x: 211, startPoint y: 101, endPoint x: 184, endPoint y: 93, distance: 28.4
click at [197, 103] on div "Workflow Set Inputs Inputs Call API Call API Step 2 Output Expand Output Copy 1…" at bounding box center [263, 123] width 494 height 215
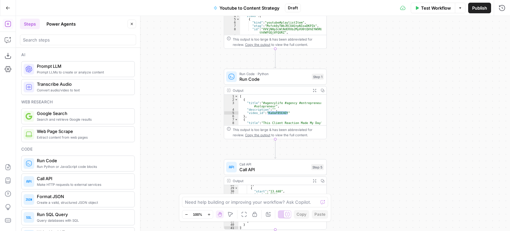
click at [129, 25] on button "Close" at bounding box center [131, 24] width 9 height 9
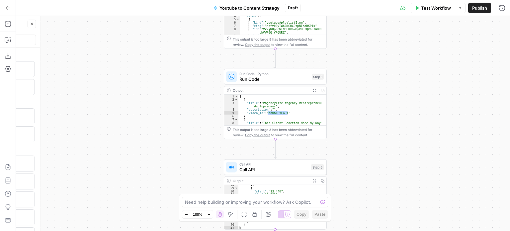
drag, startPoint x: 160, startPoint y: 83, endPoint x: 105, endPoint y: 81, distance: 55.5
click at [109, 82] on div "Workflow Set Inputs Inputs Call API Call API Step 2 Output Expand Output Copy 1…" at bounding box center [263, 123] width 494 height 215
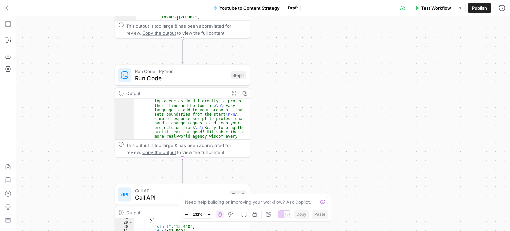
scroll to position [188, 0]
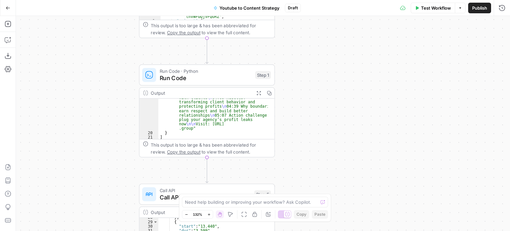
drag, startPoint x: 289, startPoint y: 132, endPoint x: 322, endPoint y: 131, distance: 32.9
click at [322, 131] on div "Workflow Set Inputs Inputs Call API Call API Step 2 Output Expand Output Copy 1…" at bounding box center [263, 123] width 494 height 215
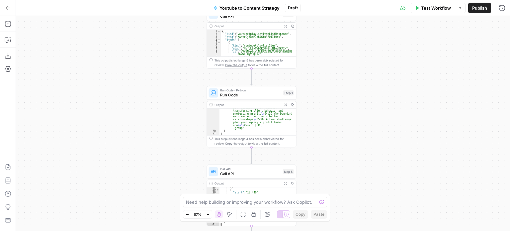
drag, startPoint x: 342, startPoint y: 79, endPoint x: 340, endPoint y: 69, distance: 10.2
click at [340, 69] on div "Workflow Set Inputs Inputs Call API Call API Step 2 Output Expand Output Copy 1…" at bounding box center [263, 123] width 494 height 215
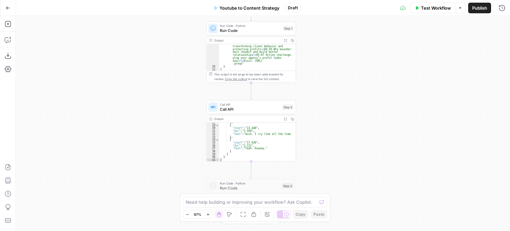
drag, startPoint x: 365, startPoint y: 93, endPoint x: 378, endPoint y: 93, distance: 13.6
click at [378, 93] on div "Workflow Set Inputs Inputs Call API Call API Step 2 Output Expand Output Copy 1…" at bounding box center [263, 123] width 494 height 215
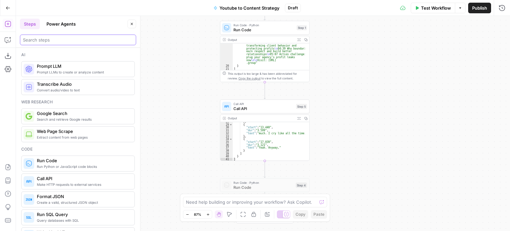
click at [48, 39] on input "search" at bounding box center [78, 40] width 110 height 7
click at [130, 23] on icon "button" at bounding box center [132, 24] width 4 height 4
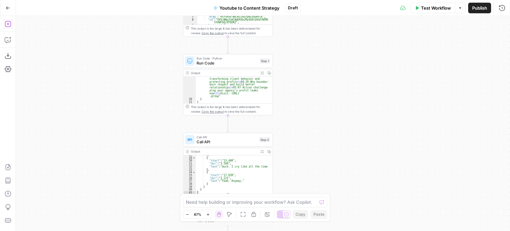
drag, startPoint x: 166, startPoint y: 85, endPoint x: 207, endPoint y: 84, distance: 41.5
click at [152, 93] on div "Workflow Set Inputs Inputs Call API Call API Step 2 Output Expand Output Copy 1…" at bounding box center [263, 123] width 494 height 215
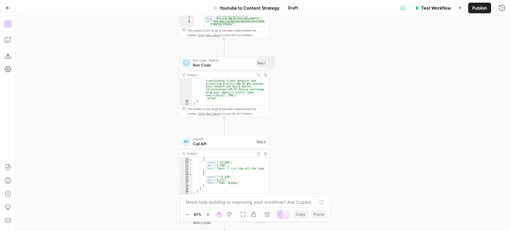
click at [267, 75] on span "Copy" at bounding box center [267, 75] width 0 height 0
click at [323, 66] on div "Workflow Set Inputs Inputs Call API Call API Step 2 Output Expand Output Copy 1…" at bounding box center [263, 123] width 494 height 215
